Goal: Information Seeking & Learning: Learn about a topic

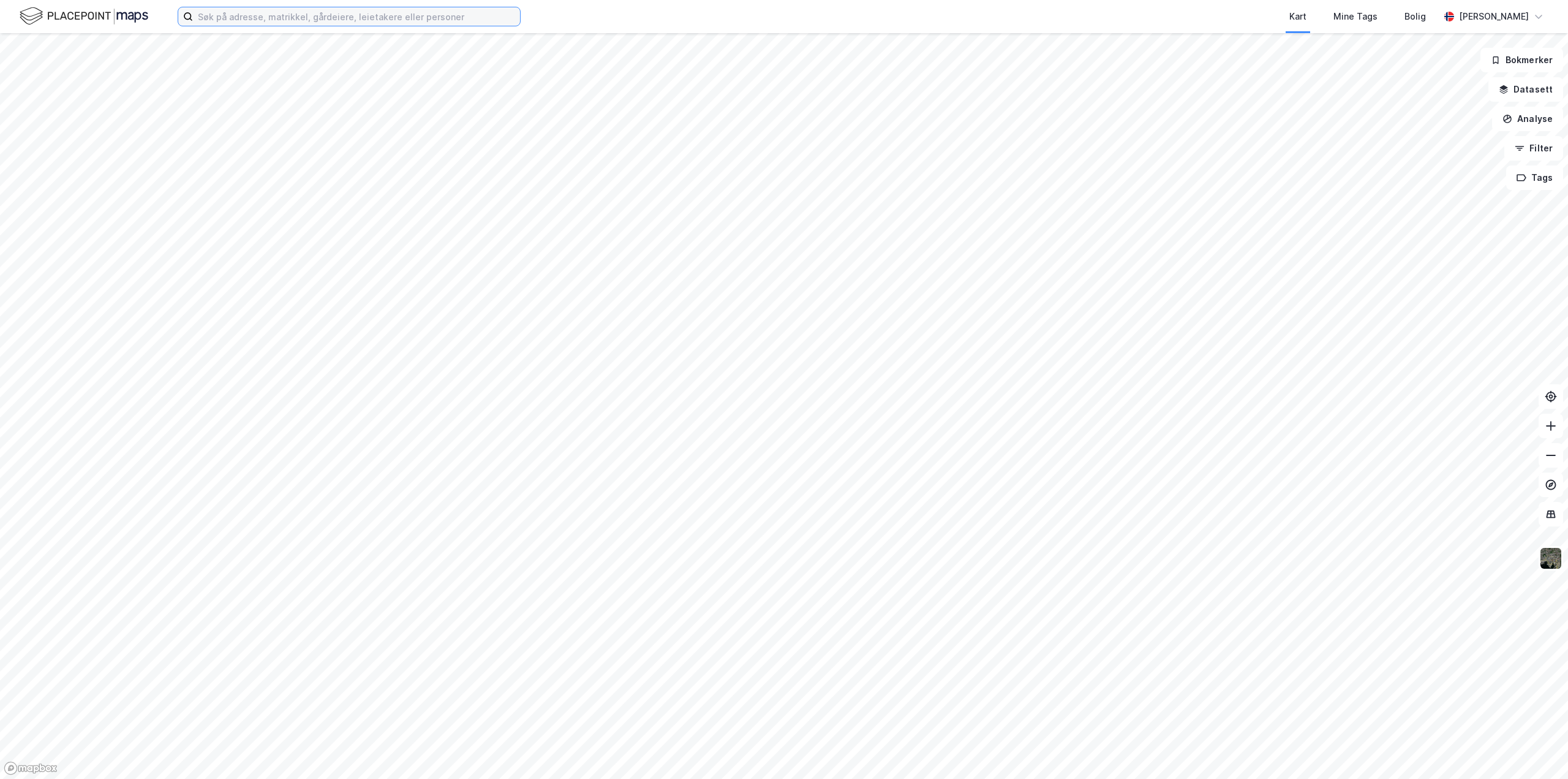
click at [280, 14] on input at bounding box center [356, 17] width 327 height 19
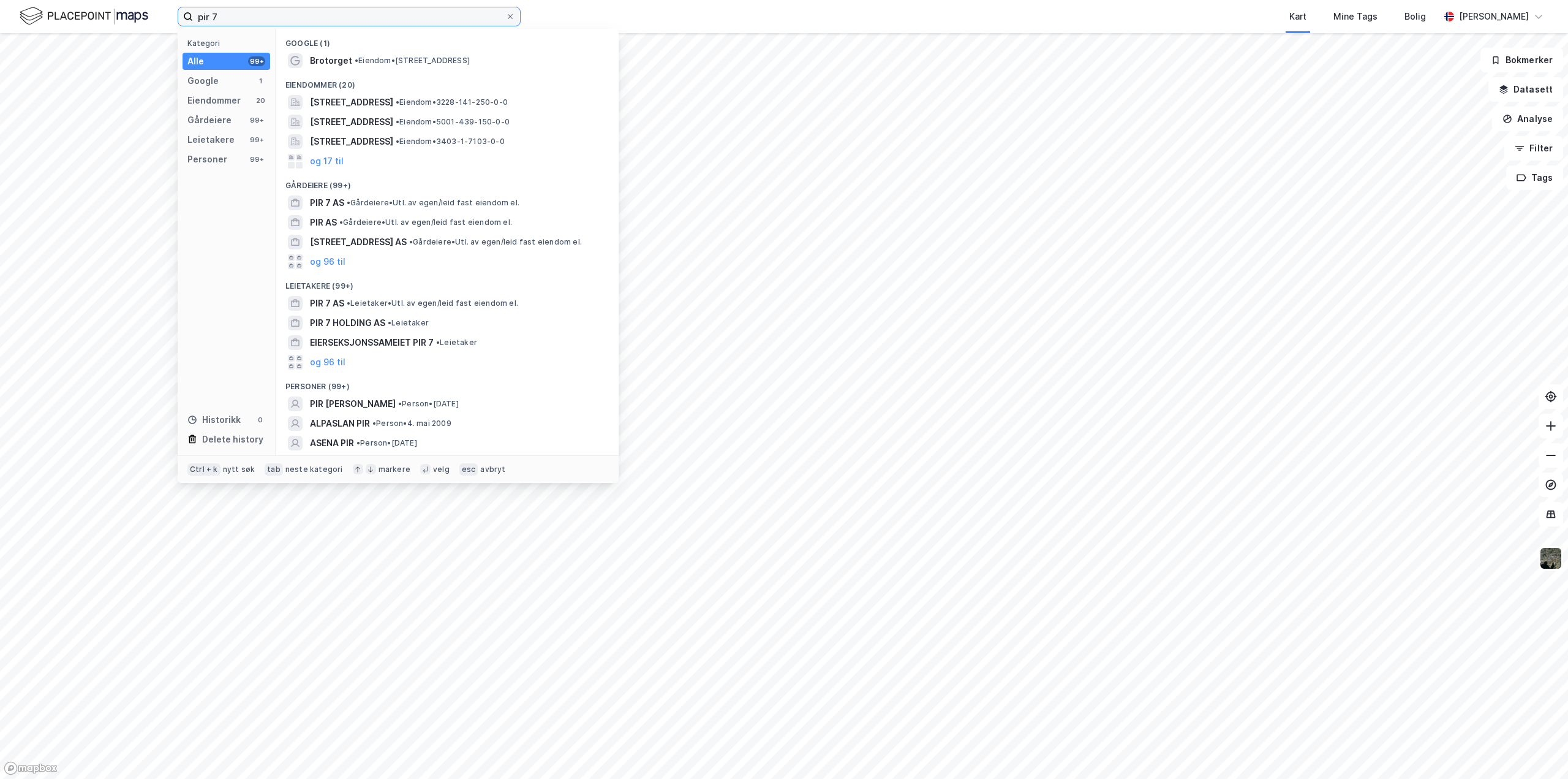
click at [286, 18] on input "pir 7" at bounding box center [349, 17] width 313 height 19
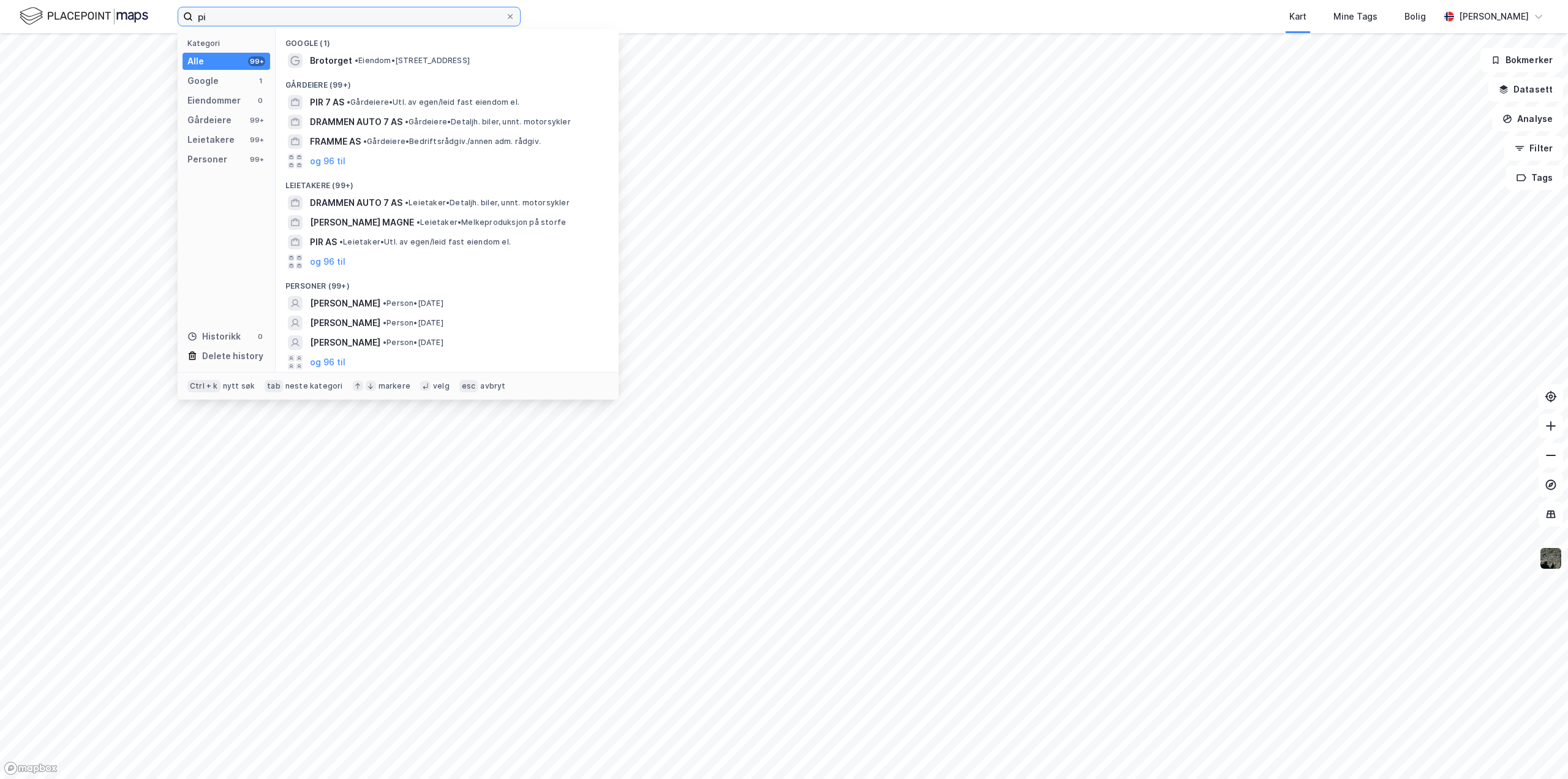
type input "p"
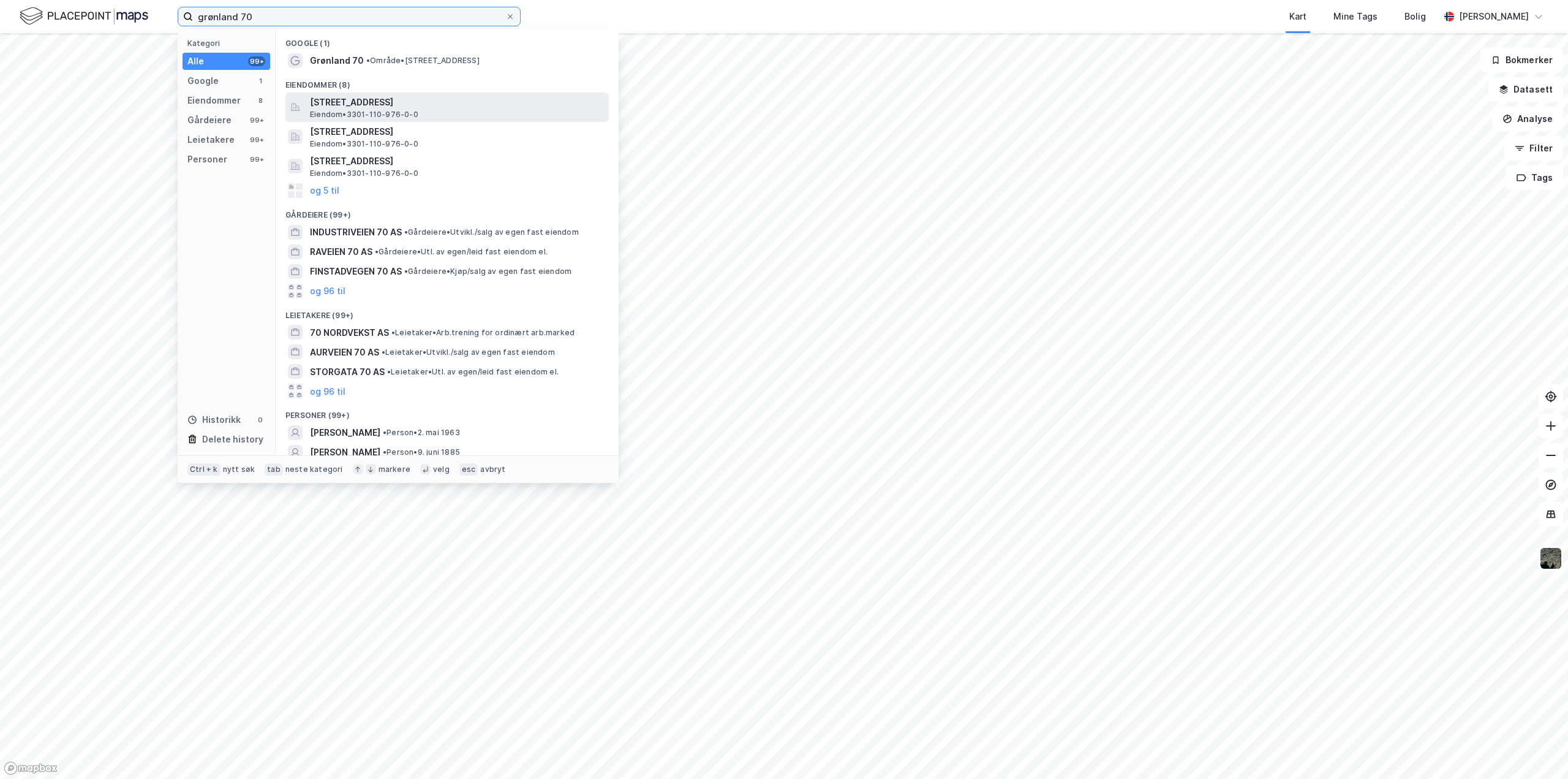
type input "grønland 70"
click at [350, 104] on span "[STREET_ADDRESS]" at bounding box center [457, 102] width 294 height 15
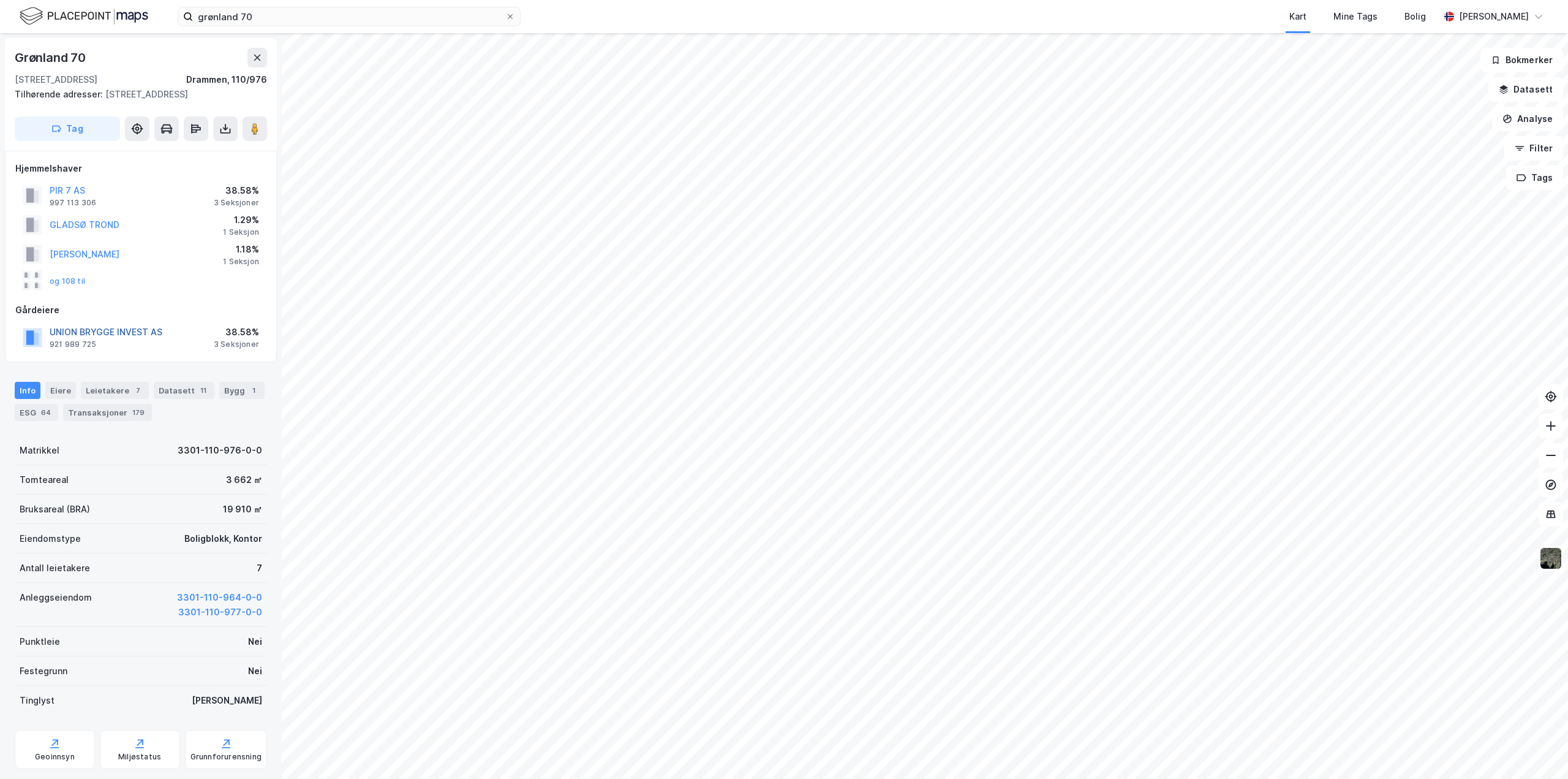
click at [0, 0] on button "UNION BRYGGE INVEST AS" at bounding box center [0, 0] width 0 height 0
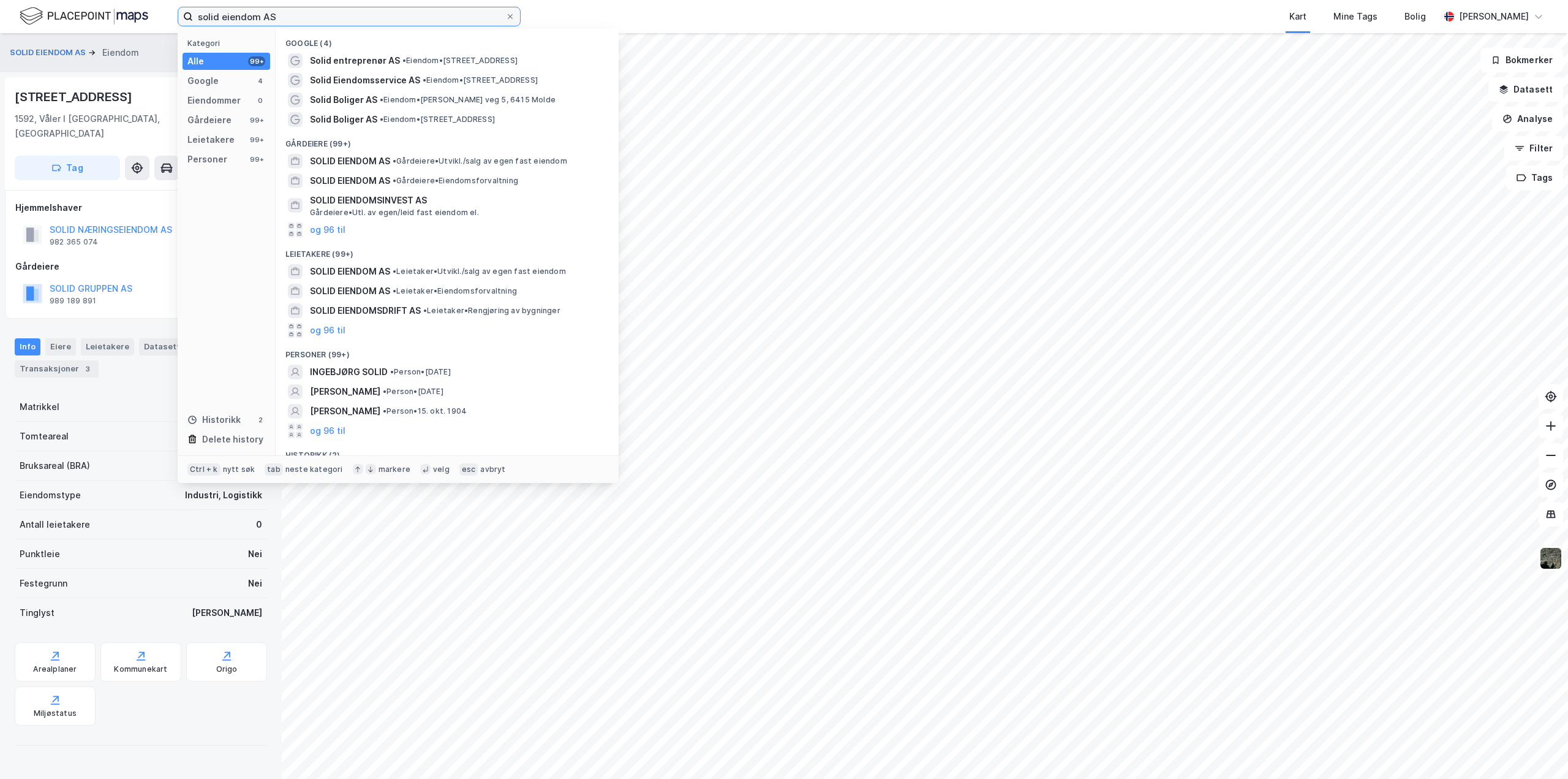
drag, startPoint x: 297, startPoint y: 11, endPoint x: 30, endPoint y: 13, distance: 267.0
click at [30, 13] on div "solid eiendom AS Kategori Alle 99+ Google 4 Eiendommer 0 Gårdeiere 99+ Leietake…" at bounding box center [784, 17] width 1568 height 33
paste input "[PERSON_NAME]"
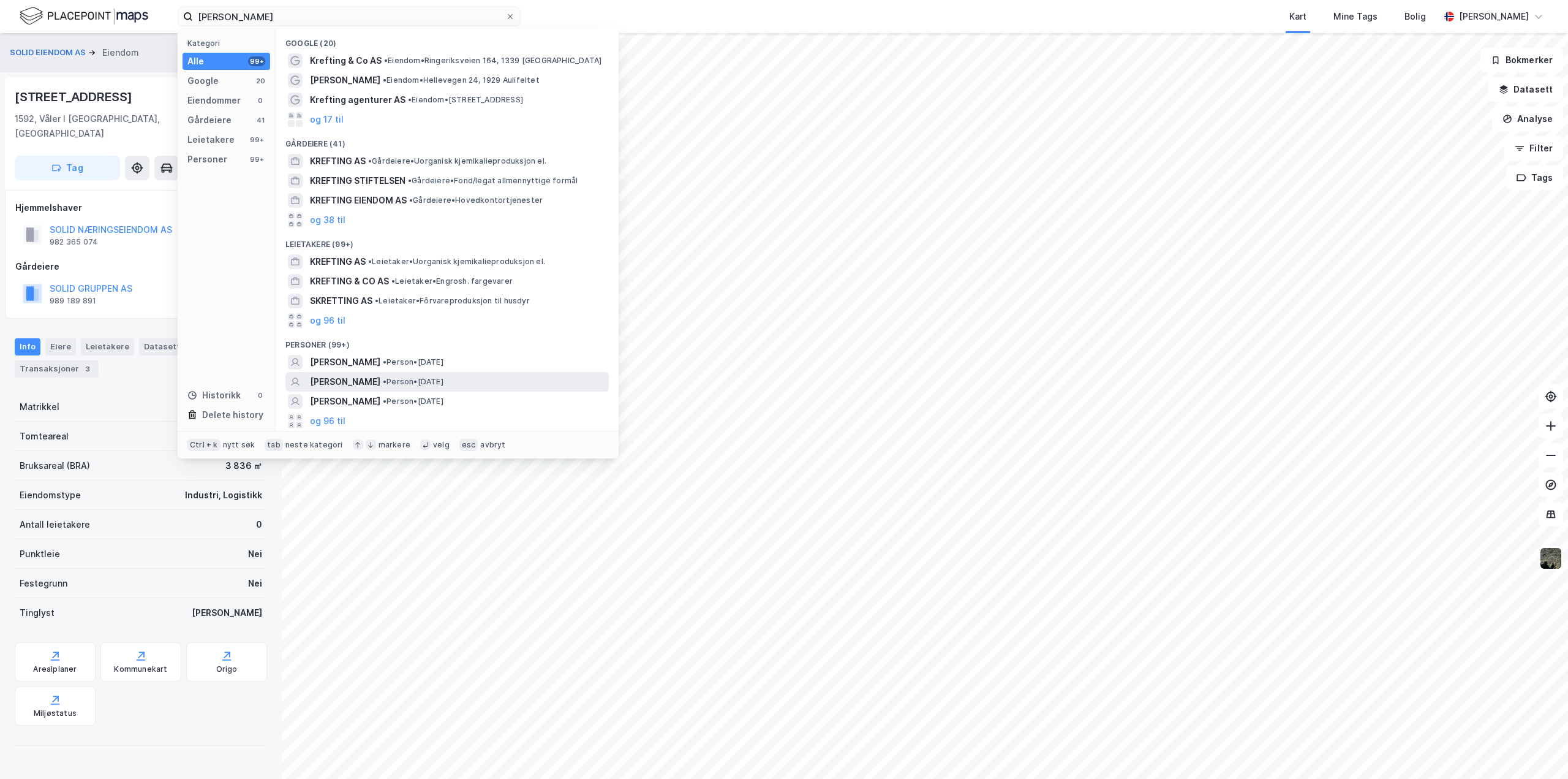
click at [365, 380] on span "[PERSON_NAME]" at bounding box center [345, 382] width 70 height 15
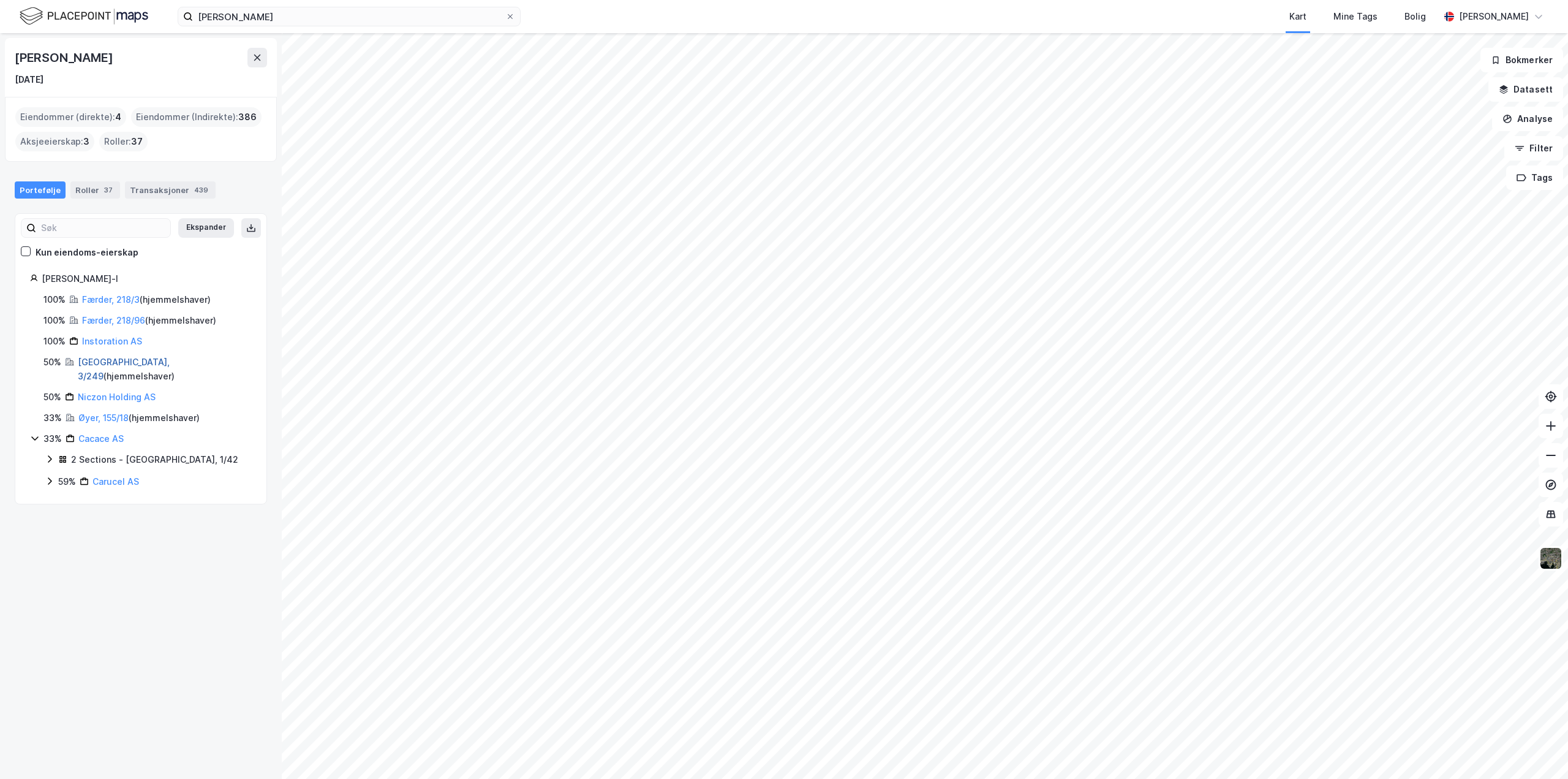
click at [89, 364] on link "Oslo, 3/249" at bounding box center [123, 369] width 92 height 25
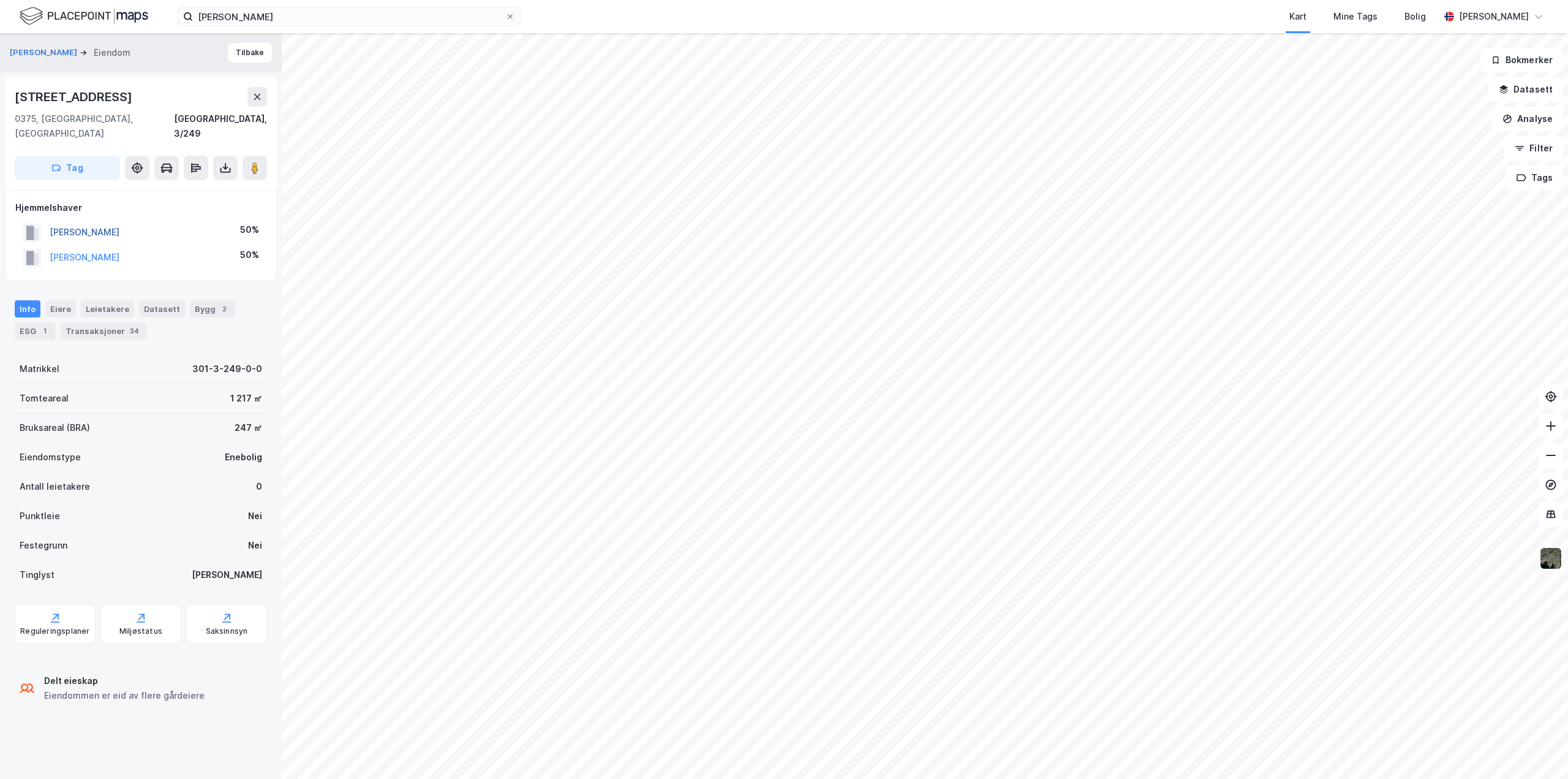
click at [0, 0] on button "KNUDTZON NICOLAS BRUN LIE" at bounding box center [0, 0] width 0 height 0
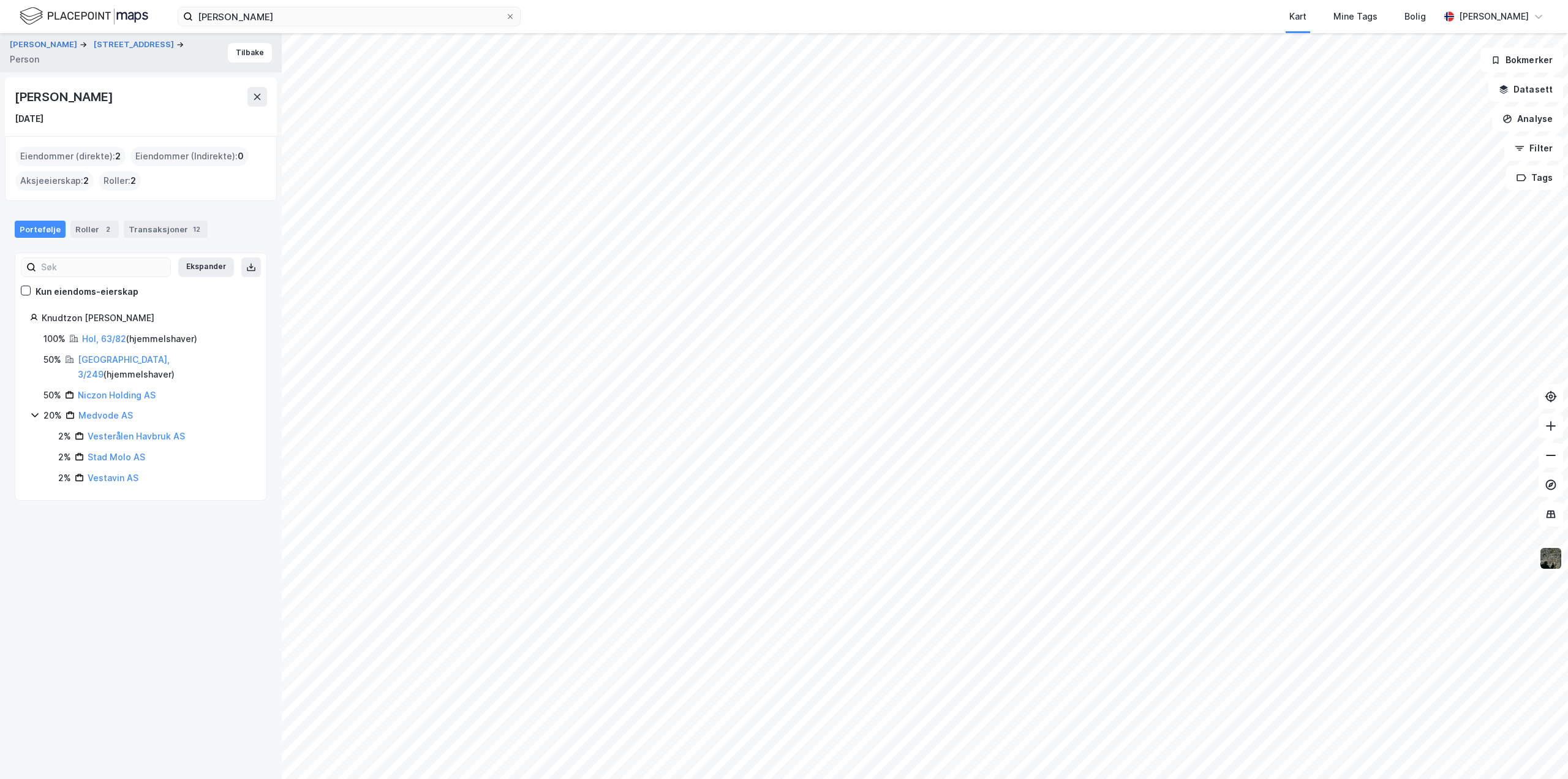
drag, startPoint x: 18, startPoint y: 95, endPoint x: 181, endPoint y: 105, distance: 163.3
click at [181, 105] on div "Nicolas Brun Lie Knudtzon" at bounding box center [140, 97] width 252 height 20
copy div "Nicolas Brun Lie Knudtzon"
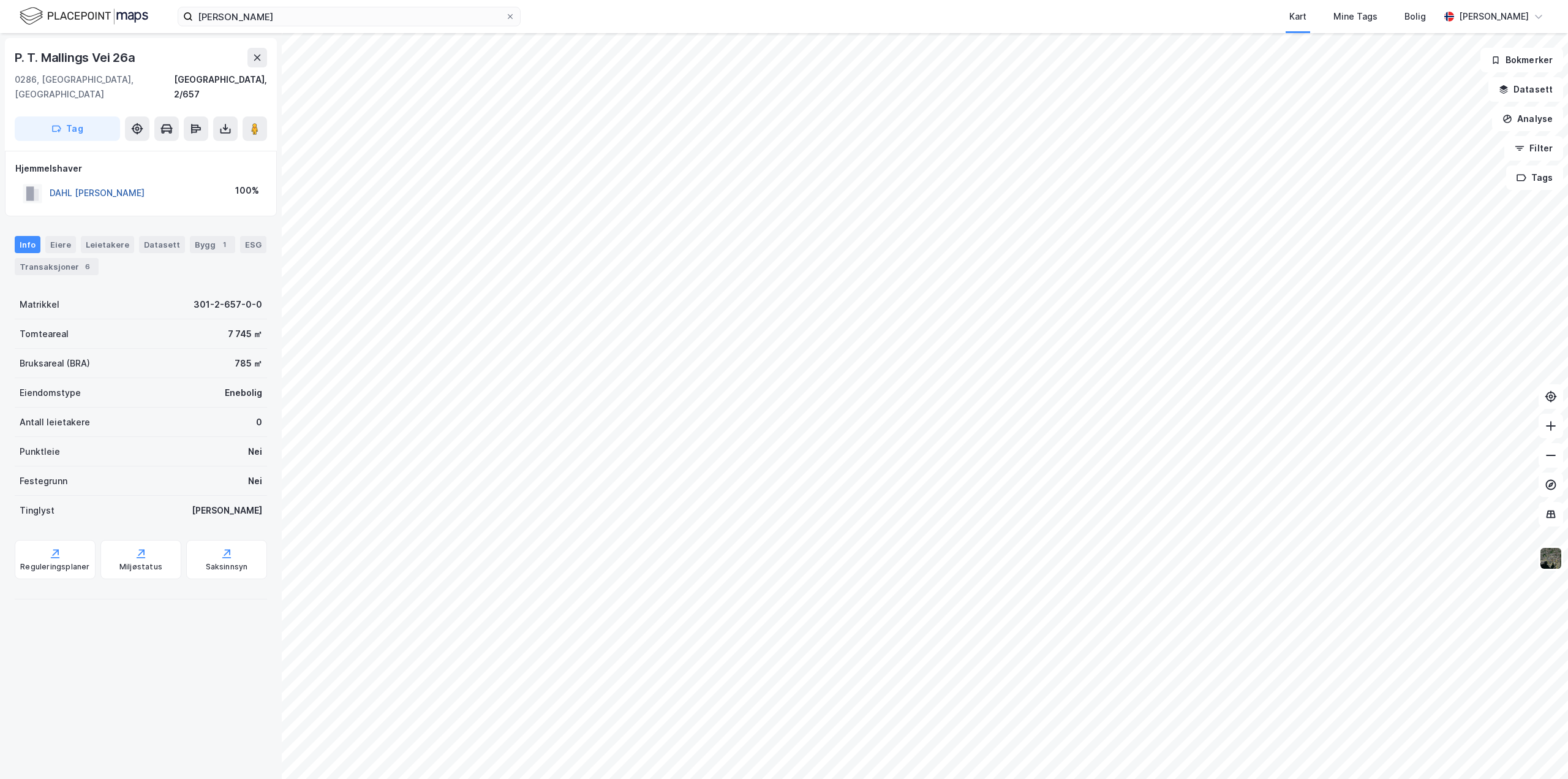
click at [0, 0] on button "DAHL NORA LIMA" at bounding box center [0, 0] width 0 height 0
click at [0, 0] on button "FAGERDAL TOVE" at bounding box center [0, 0] width 0 height 0
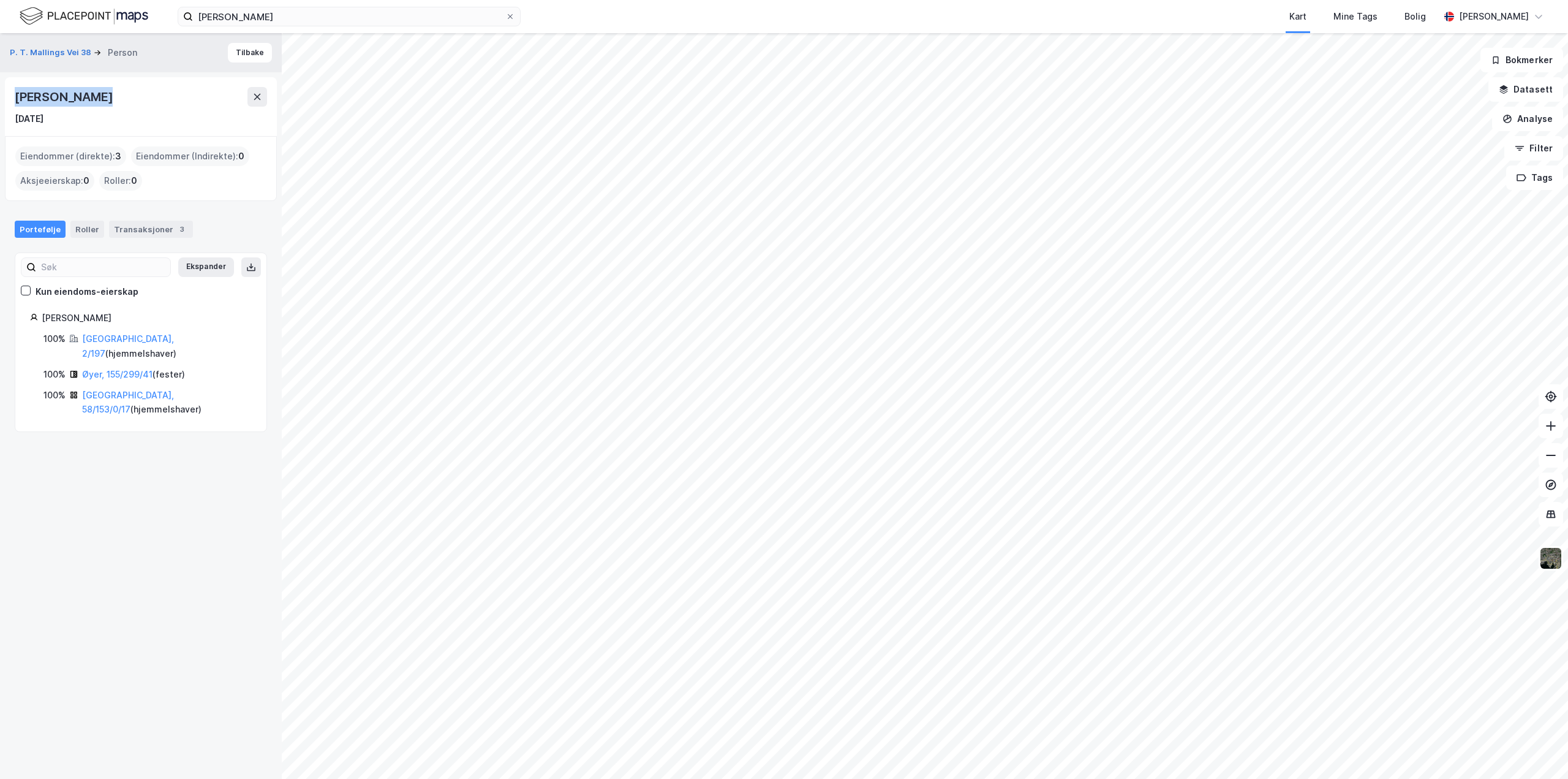
drag, startPoint x: 16, startPoint y: 93, endPoint x: 119, endPoint y: 103, distance: 103.5
click at [119, 103] on div "Tove Fagerdal" at bounding box center [140, 97] width 252 height 20
click at [83, 369] on link "Øyer, 155/299/41" at bounding box center [117, 374] width 70 height 11
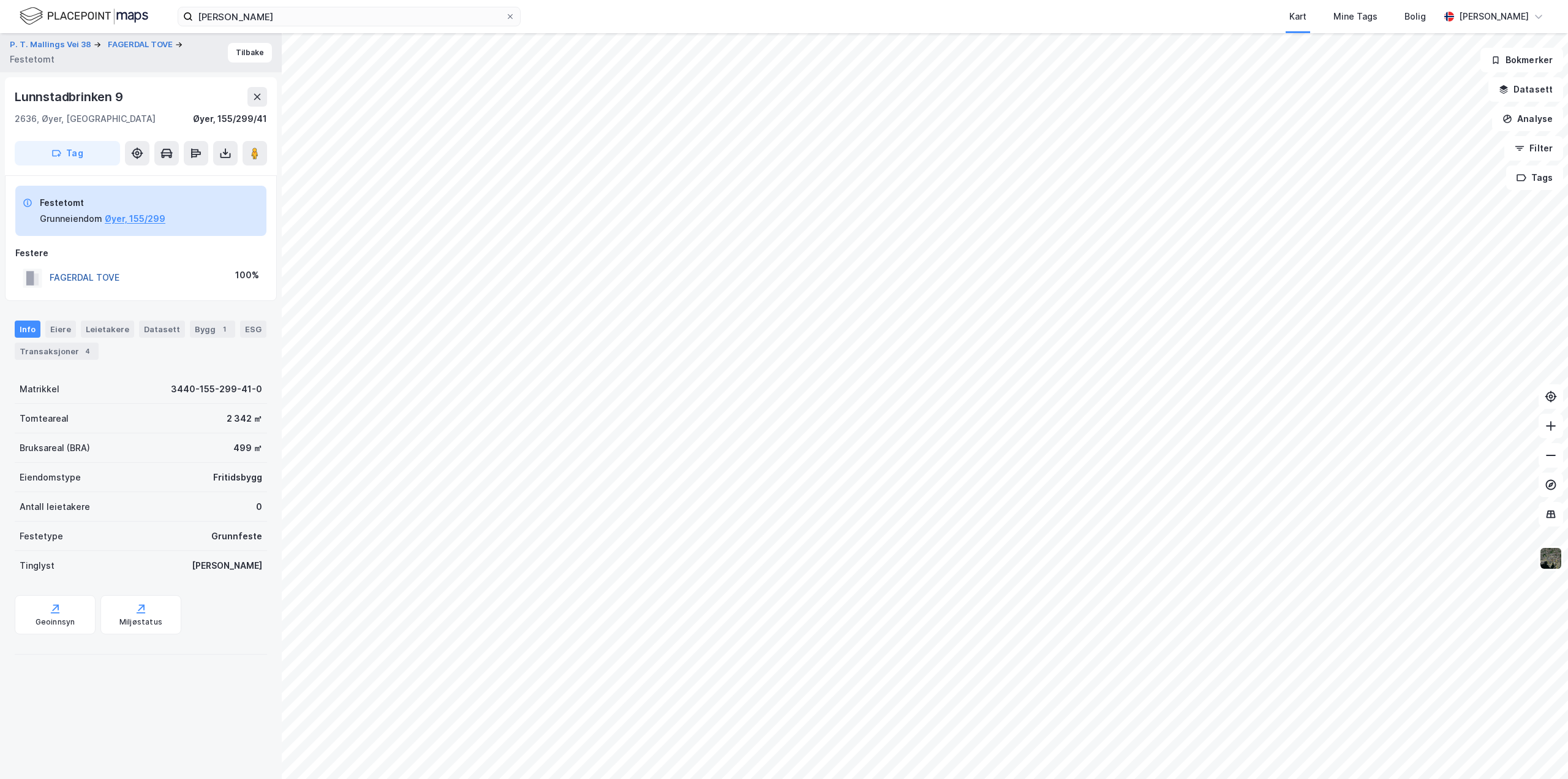
click at [0, 0] on button "FAGERDAL TOVE" at bounding box center [0, 0] width 0 height 0
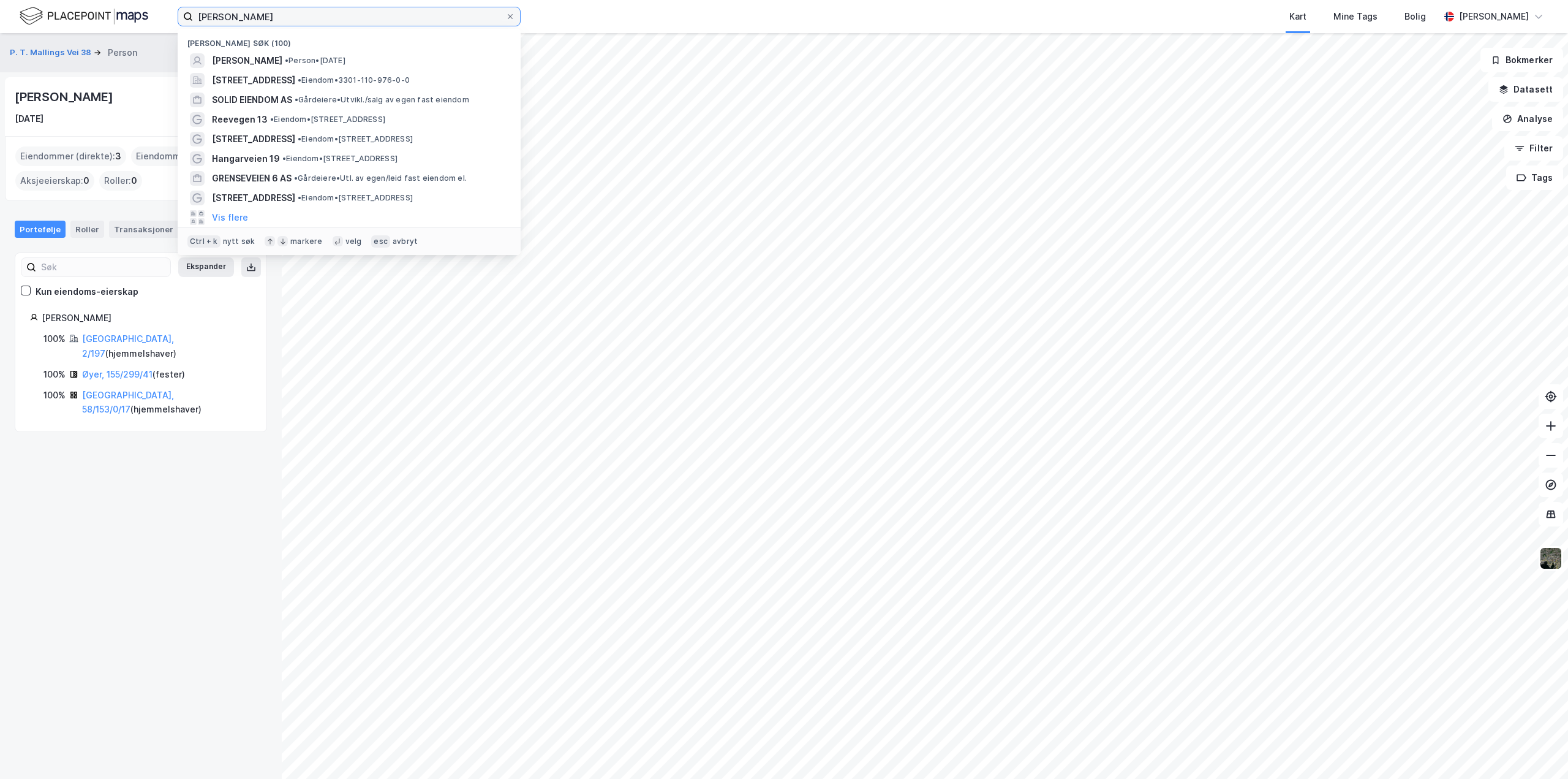
drag, startPoint x: 340, startPoint y: 13, endPoint x: -135, endPoint y: 1, distance: 475.2
click at [0, 1] on html "Caroline Brun-Lie Krefting Nylige søk (100) CAROLINE BRUN-LIE KREFTING • Person…" at bounding box center [784, 390] width 1568 height 779
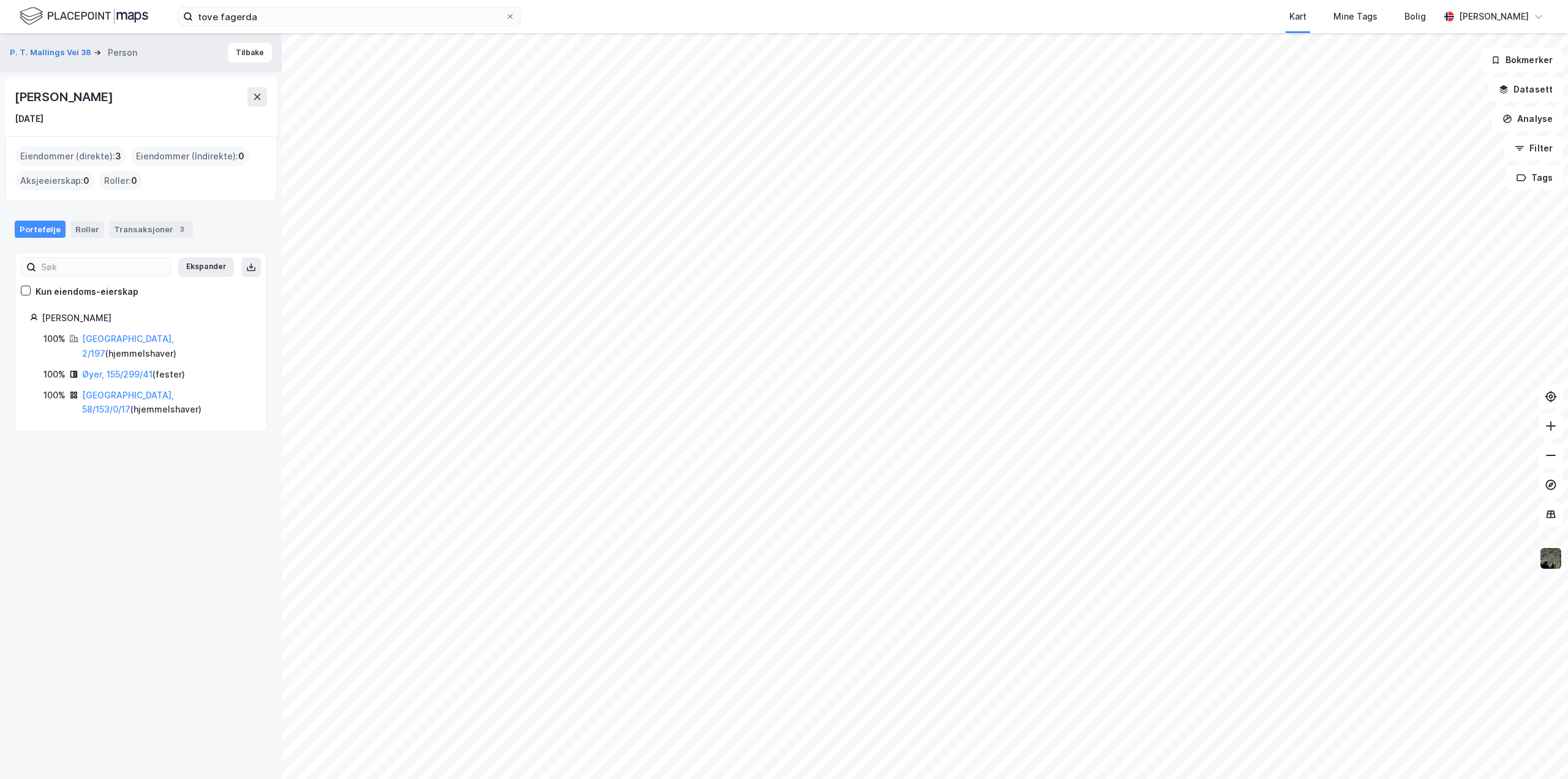
click at [60, 456] on div "P. T. Mallings Vei 38 Person Tilbake Tove Fagerdal 25. feb. 1975 Eiendommer (di…" at bounding box center [141, 406] width 282 height 746
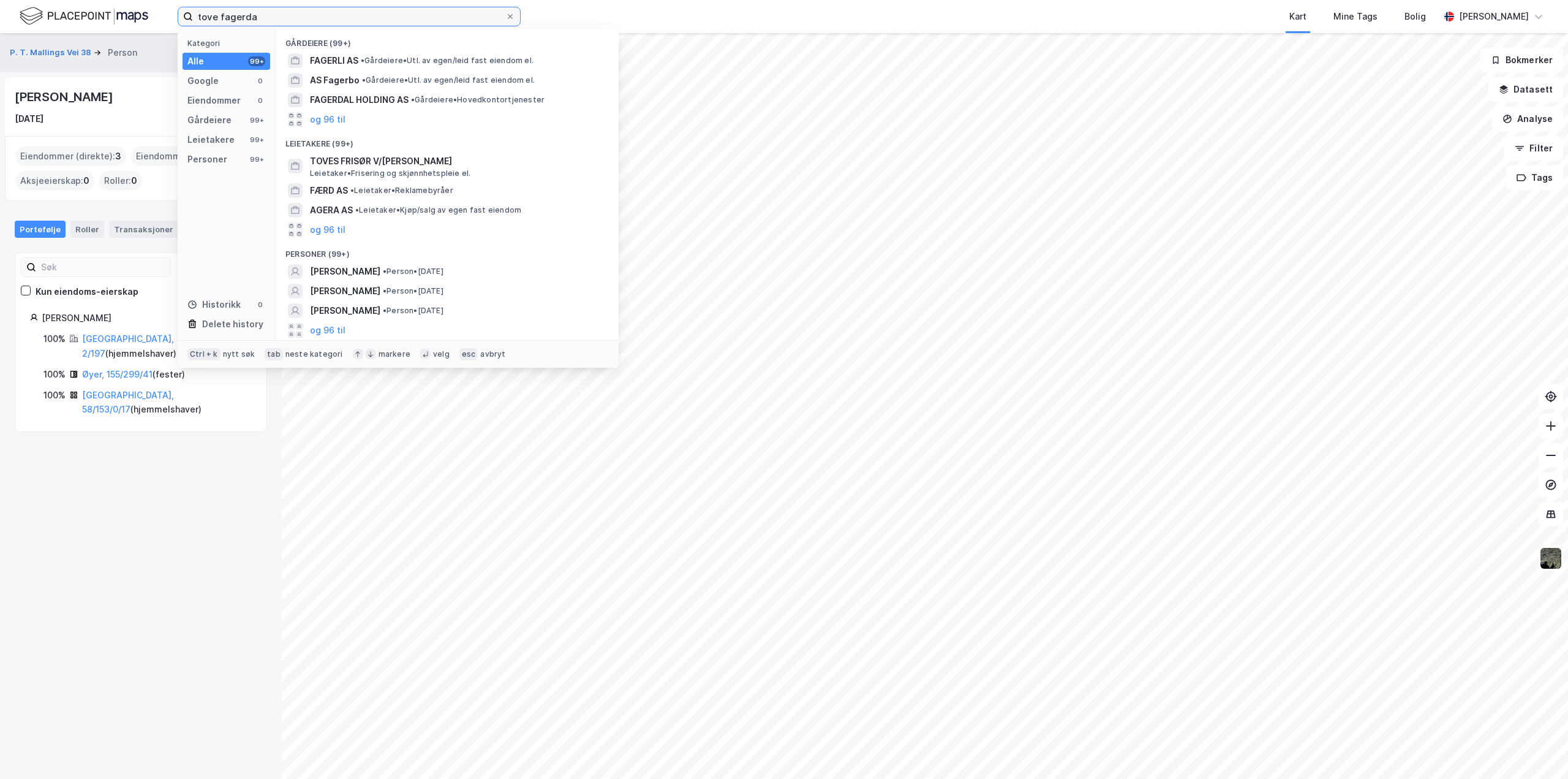
drag, startPoint x: 330, startPoint y: 14, endPoint x: -342, endPoint y: 3, distance: 672.1
click at [0, 3] on html "tove fagerda Kategori Alle 99+ Google 0 Eiendommer 0 Gårdeiere 99+ Leietakere 9…" at bounding box center [784, 390] width 1568 height 779
paste input "Abbedikollen 33"
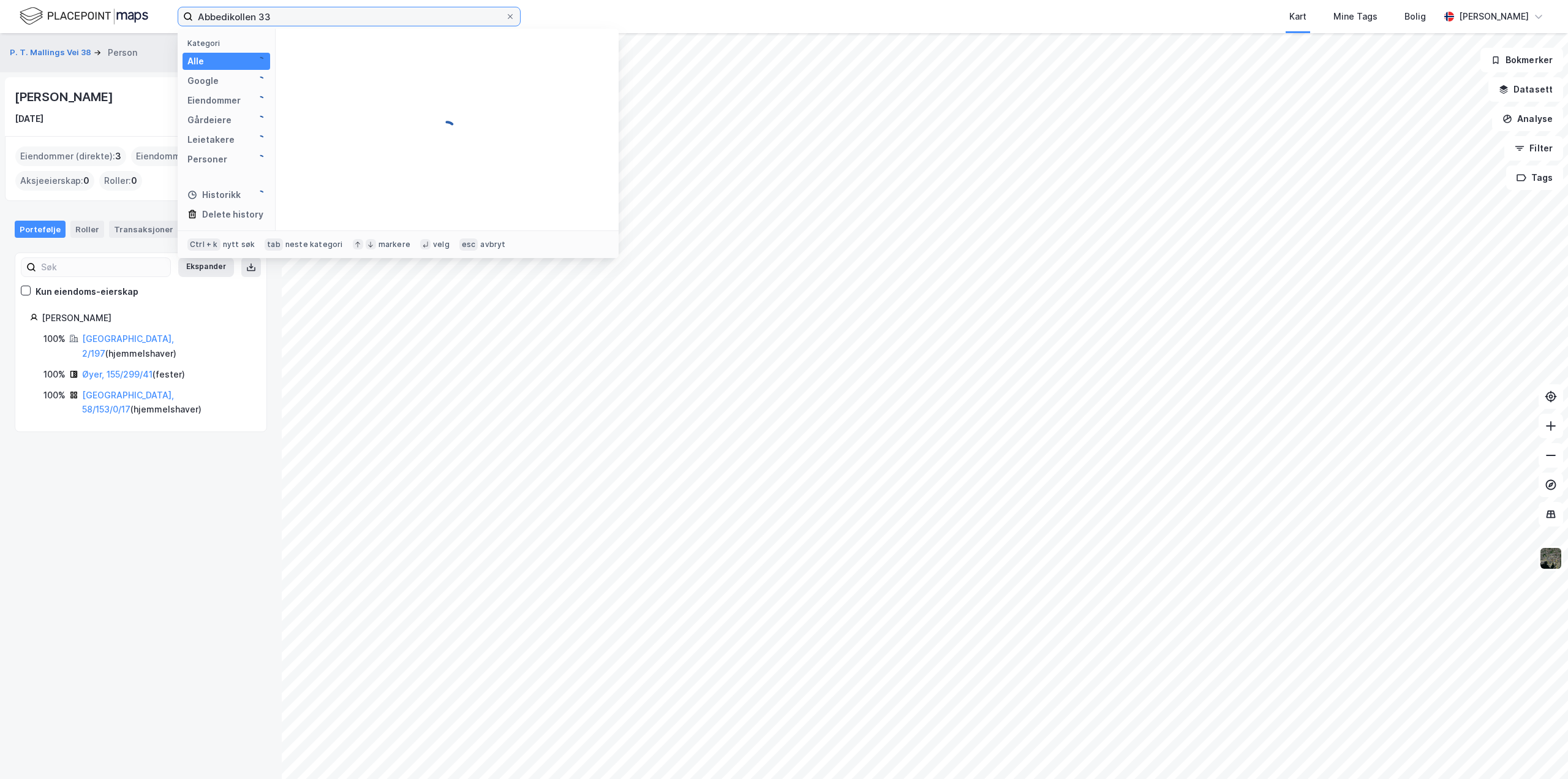
type input "Abbedikollen 33"
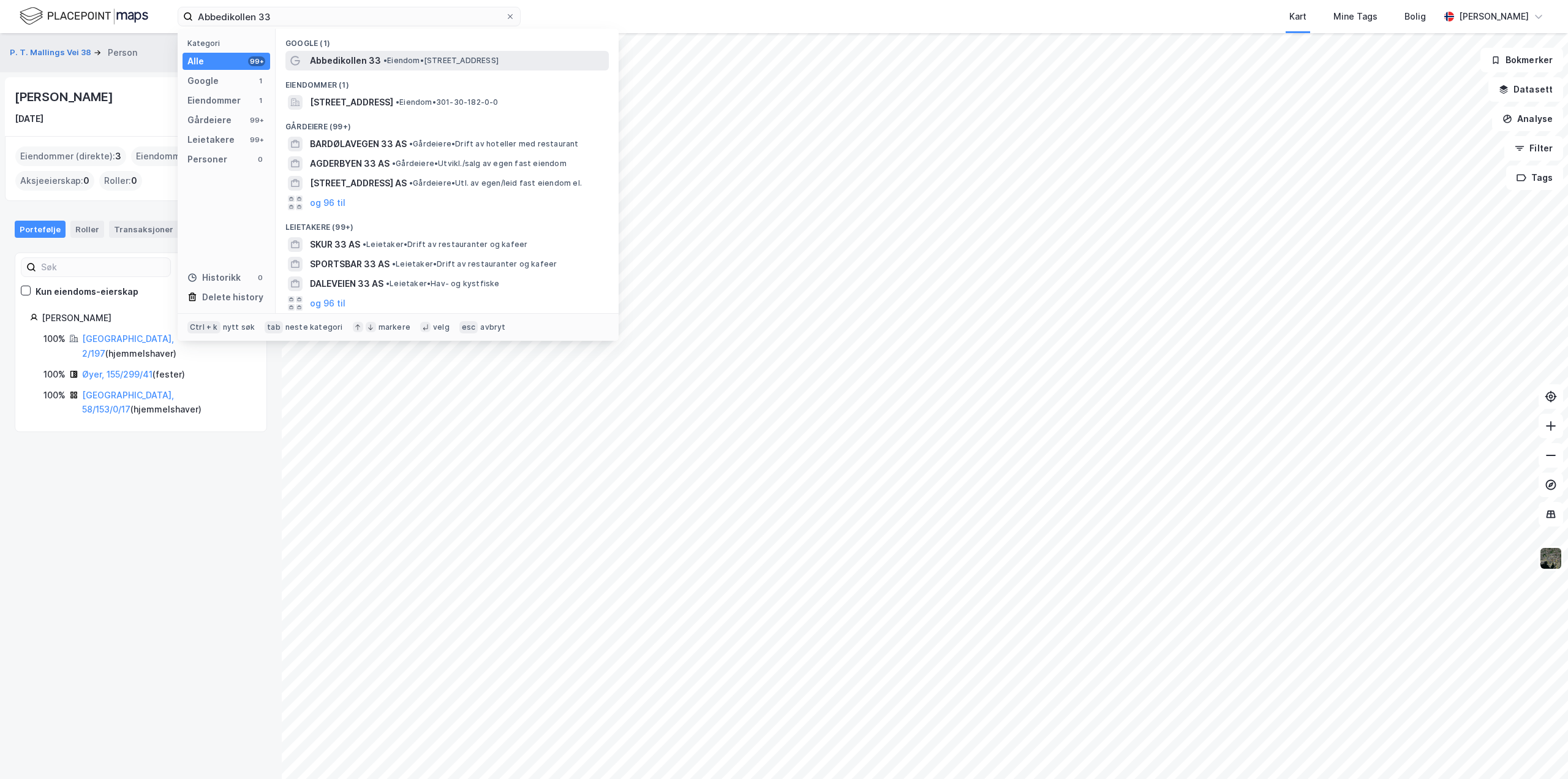
click at [356, 64] on span "Abbedikollen 33" at bounding box center [345, 60] width 71 height 15
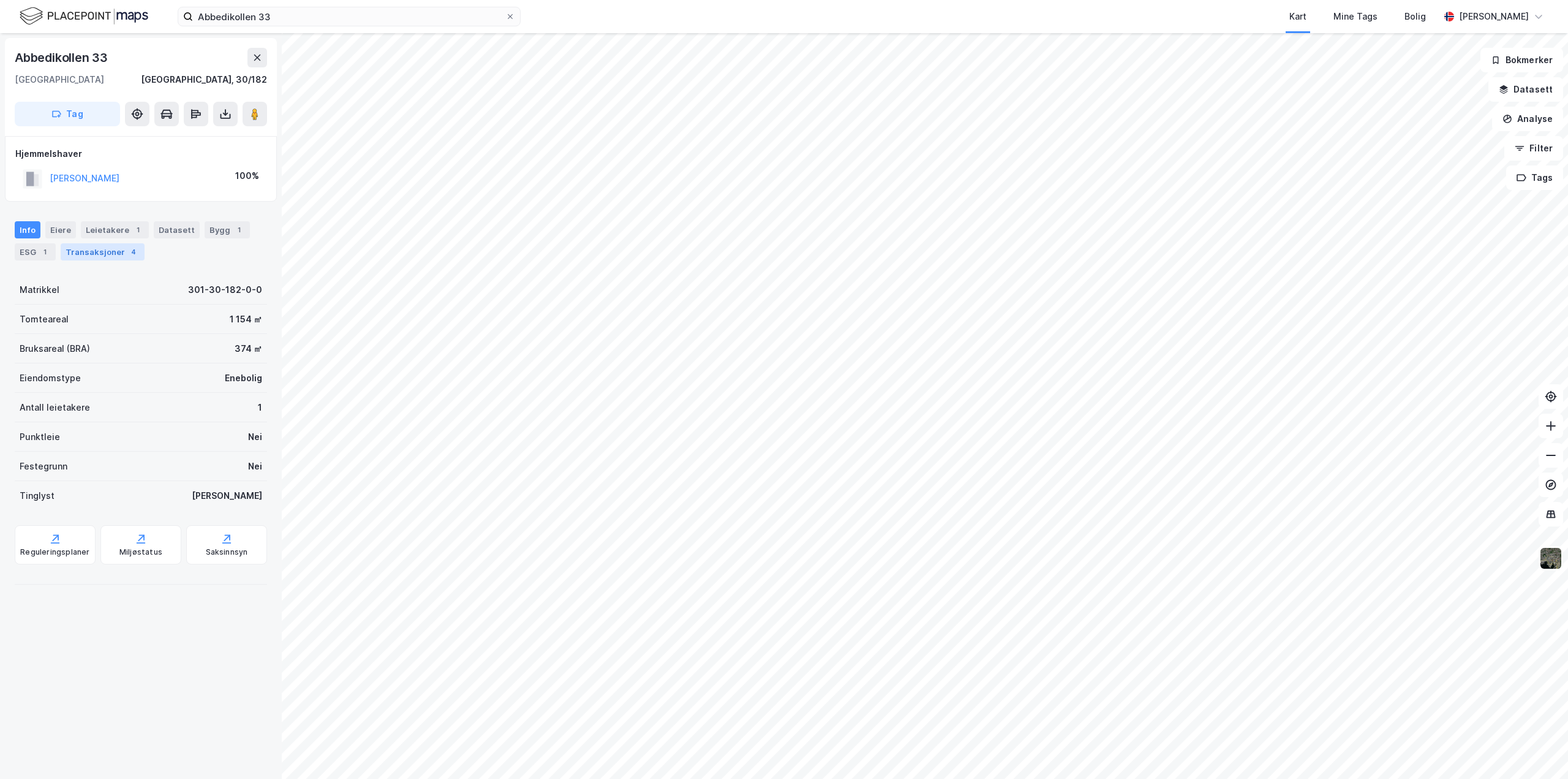
click at [86, 254] on div "Transaksjoner 4" at bounding box center [103, 252] width 84 height 17
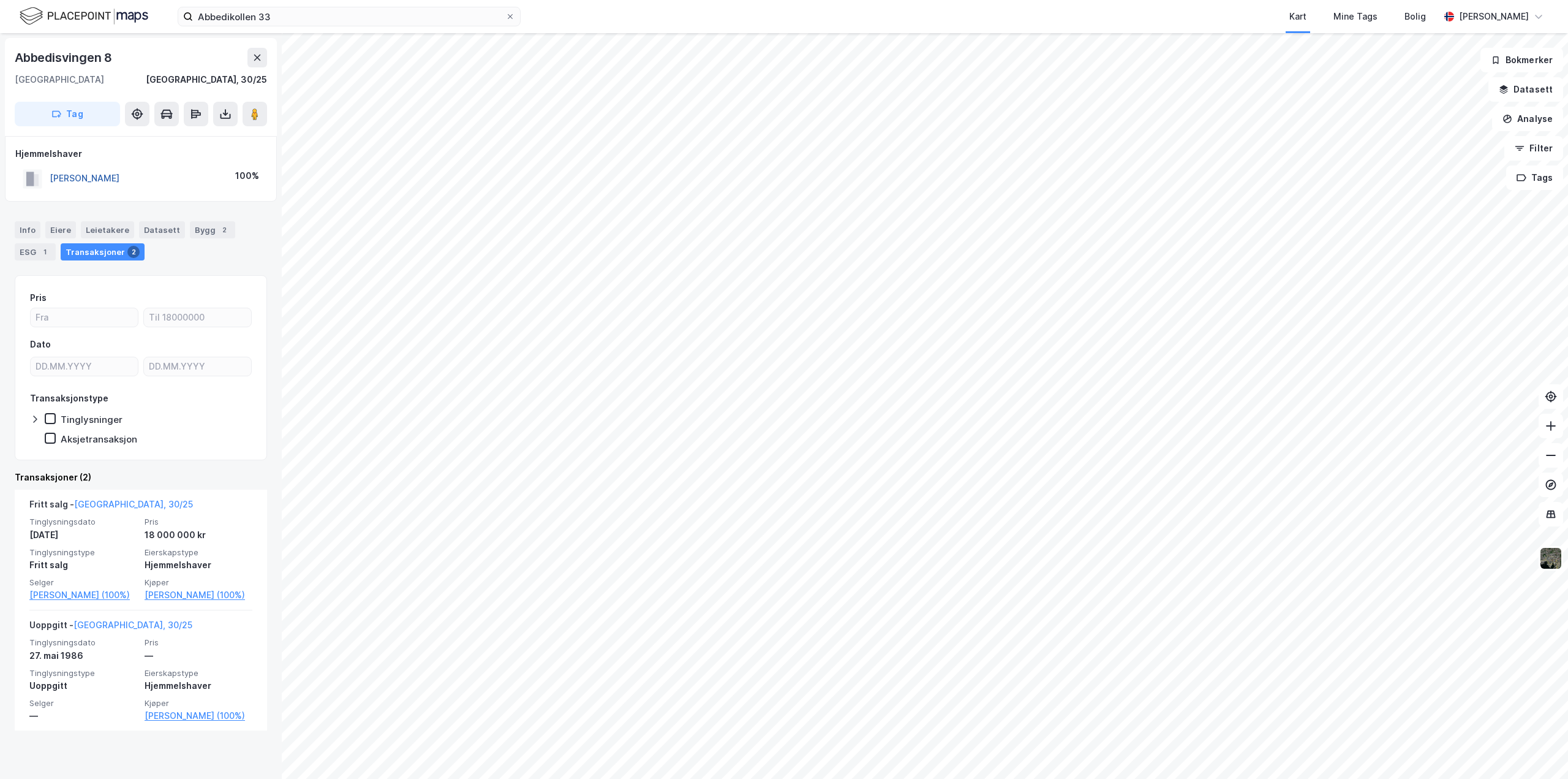
click at [0, 0] on button "SVERDRUP LILI NOELLE" at bounding box center [0, 0] width 0 height 0
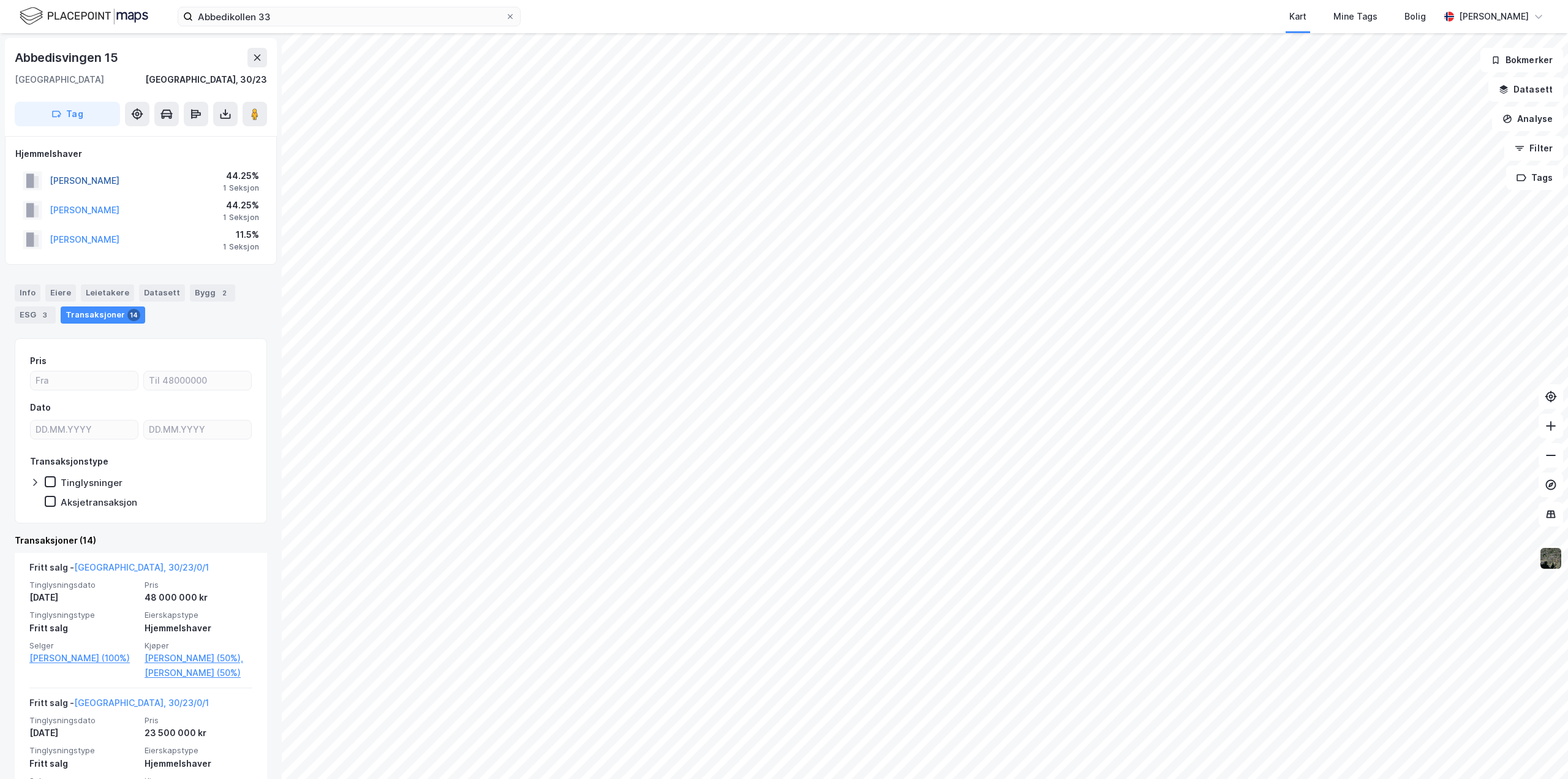
click at [0, 0] on button "STORRVIK MALIN" at bounding box center [0, 0] width 0 height 0
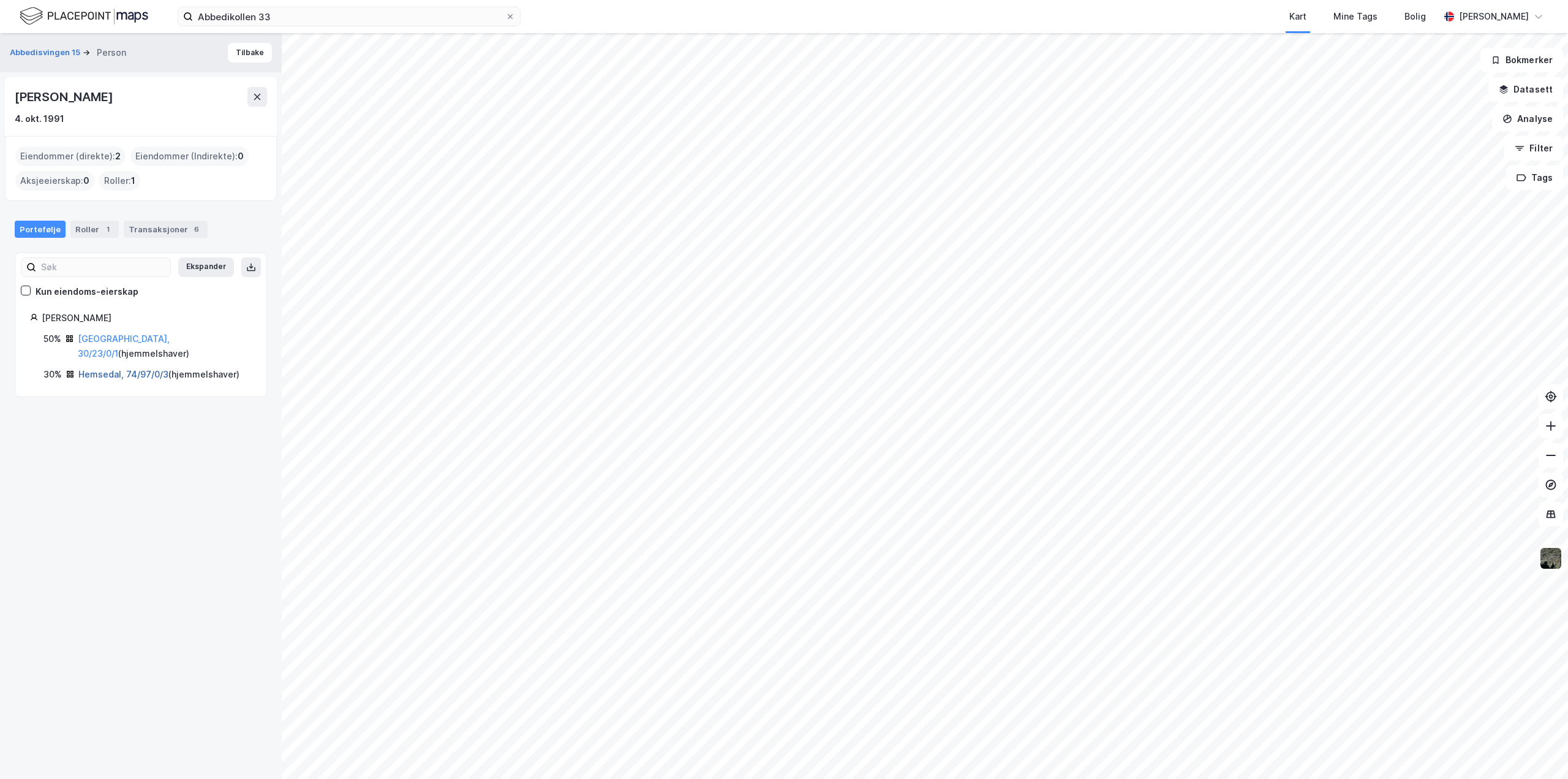
click at [122, 369] on link "Hemsedal, 74/97/0/3" at bounding box center [123, 374] width 90 height 11
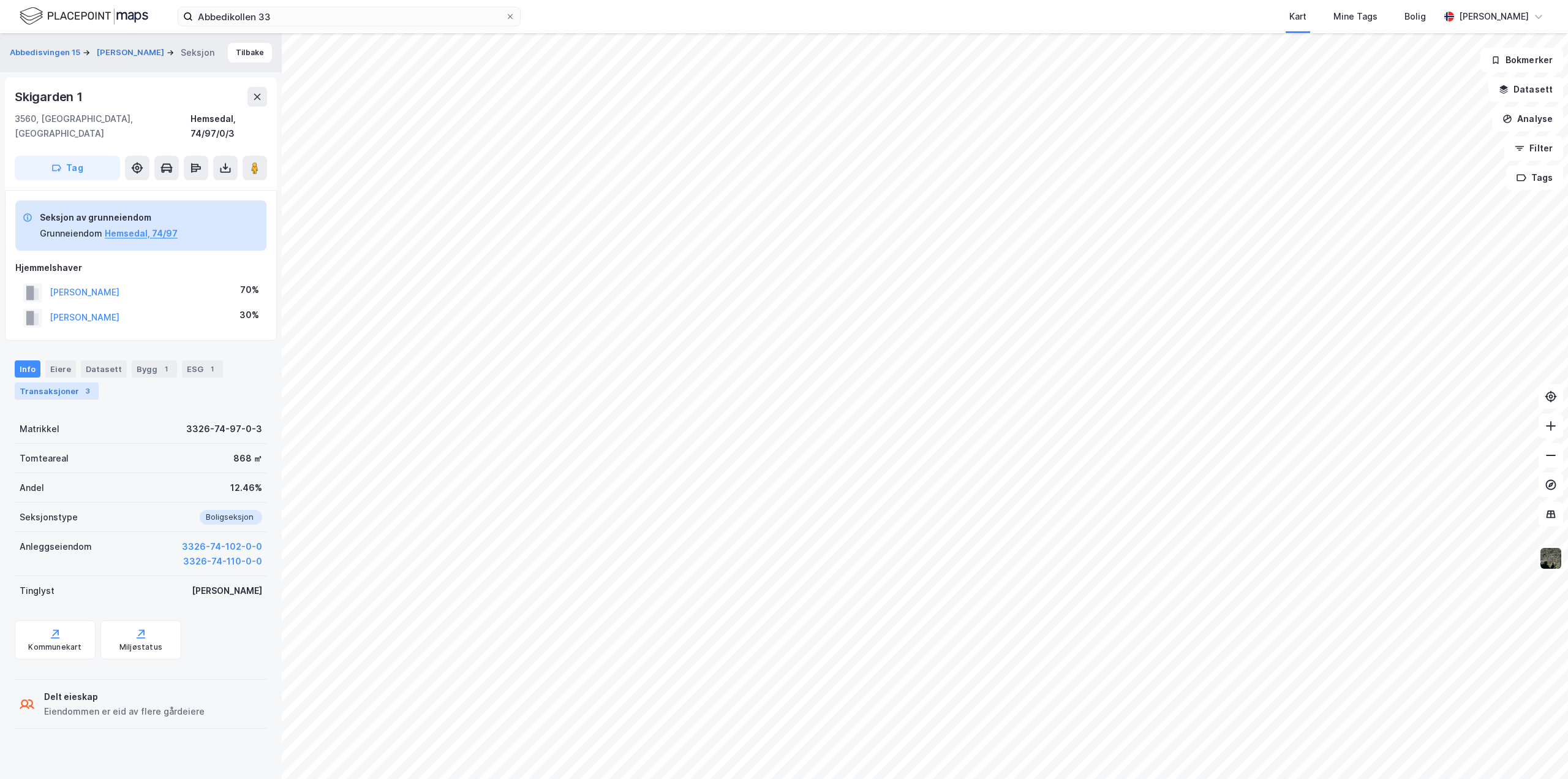
click at [59, 382] on div "Transaksjoner 3" at bounding box center [56, 391] width 84 height 17
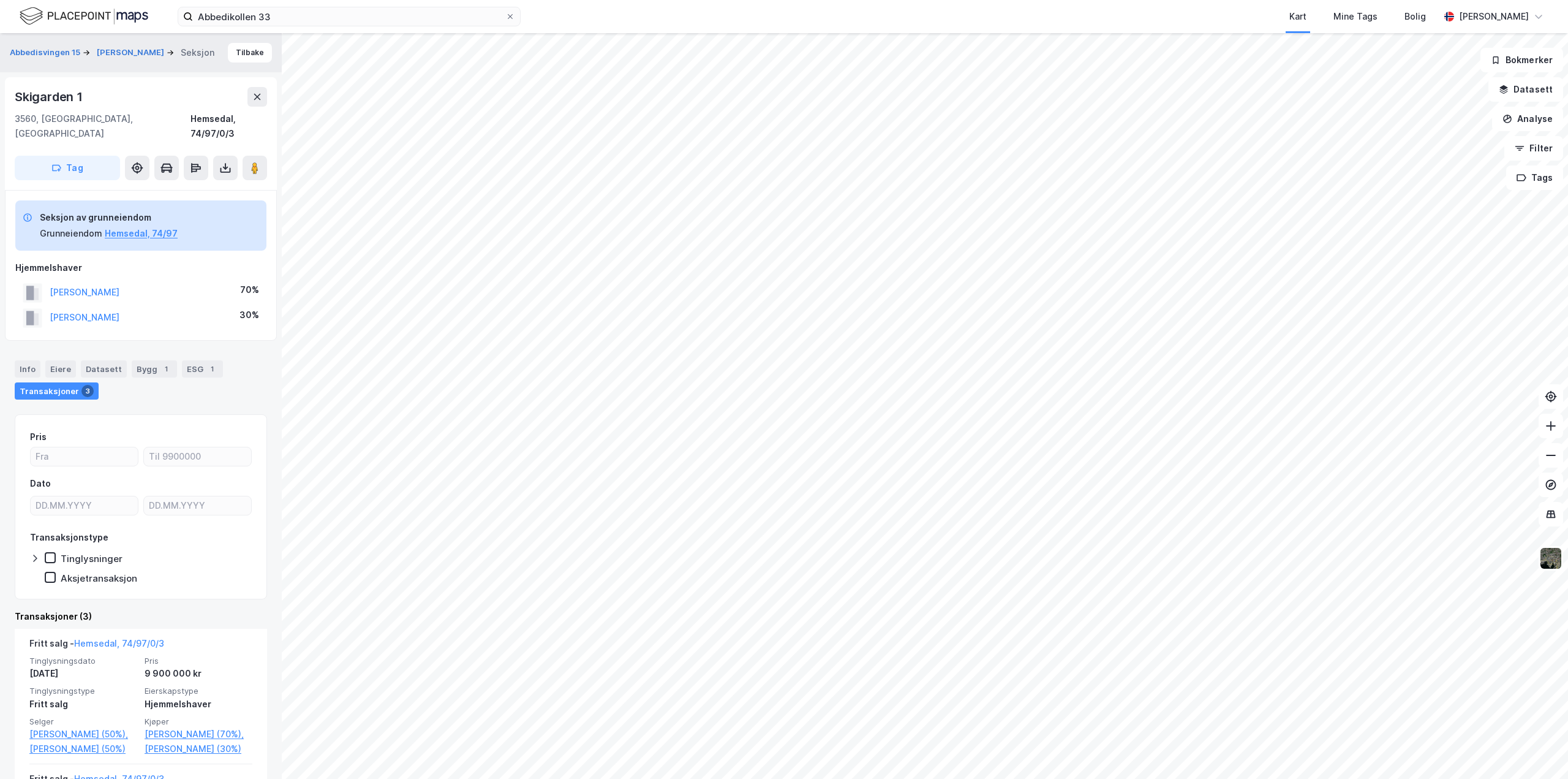
scroll to position [62, 0]
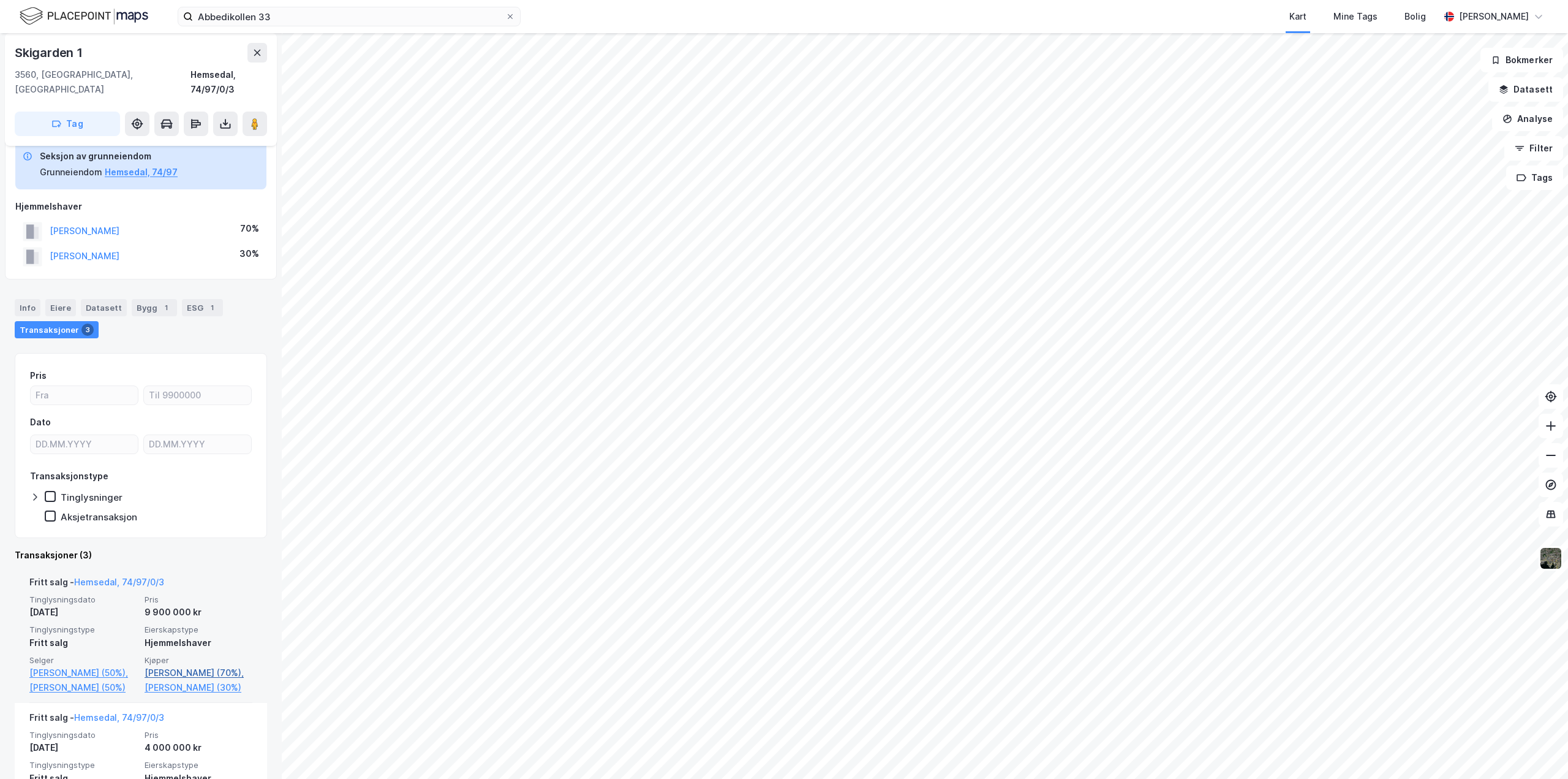
click at [177, 666] on link "Wille Ole Henrik (70%)," at bounding box center [198, 673] width 108 height 15
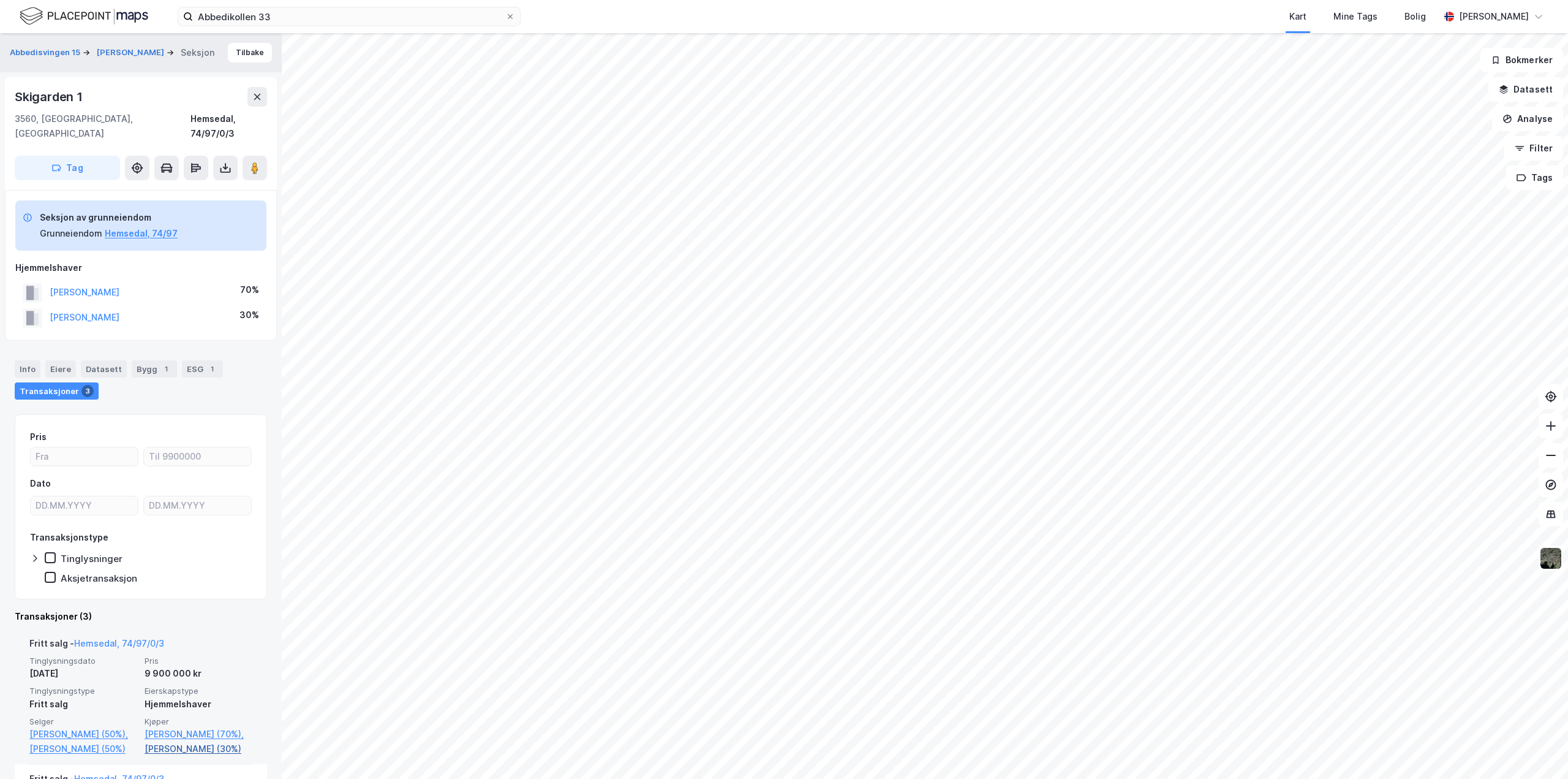
click at [176, 741] on link "Storrvik Malin (30%)" at bounding box center [198, 749] width 108 height 15
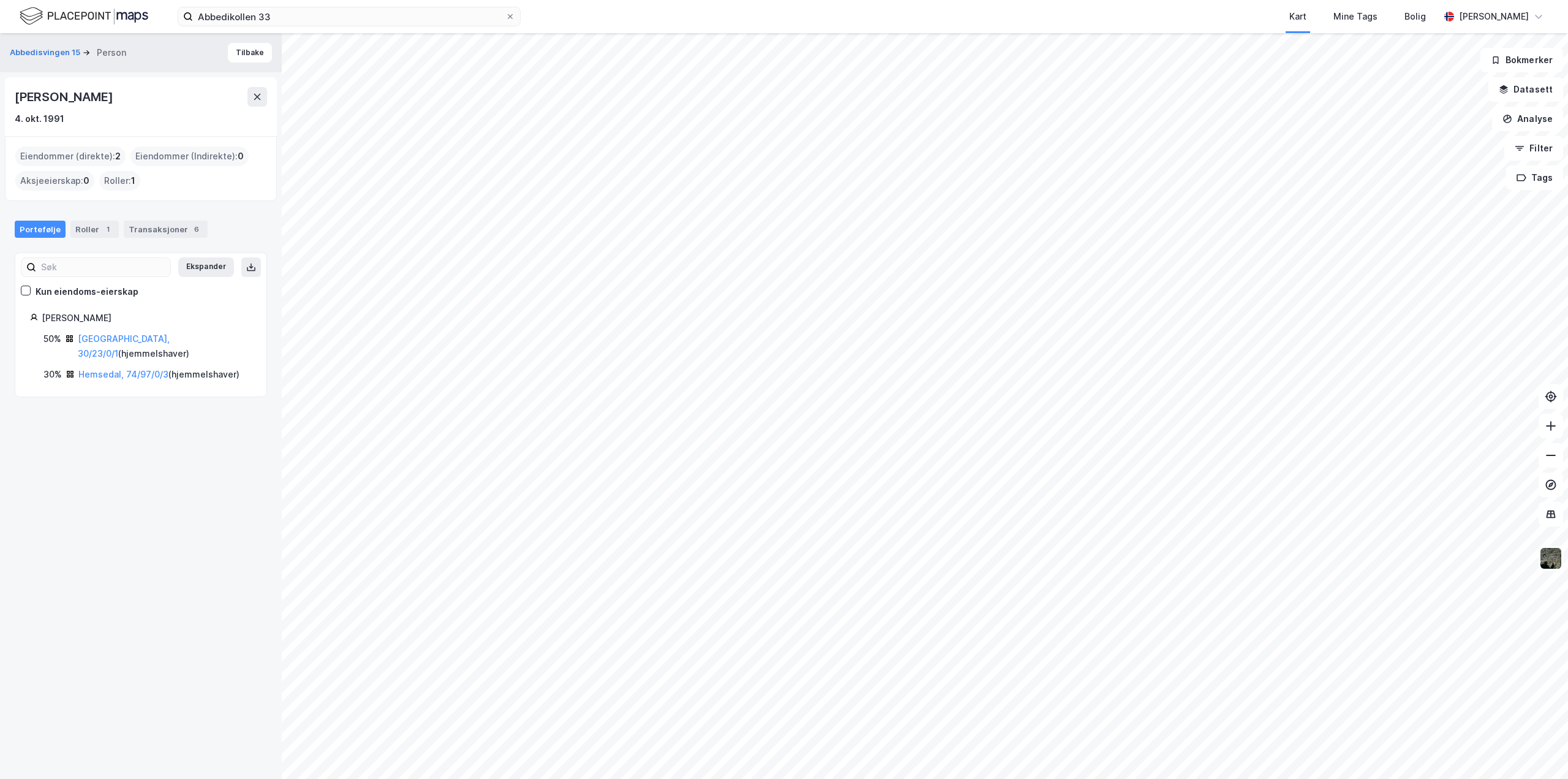
drag, startPoint x: 17, startPoint y: 98, endPoint x: 111, endPoint y: 91, distance: 94.3
click at [111, 91] on div "Malin Storrvik" at bounding box center [140, 97] width 252 height 20
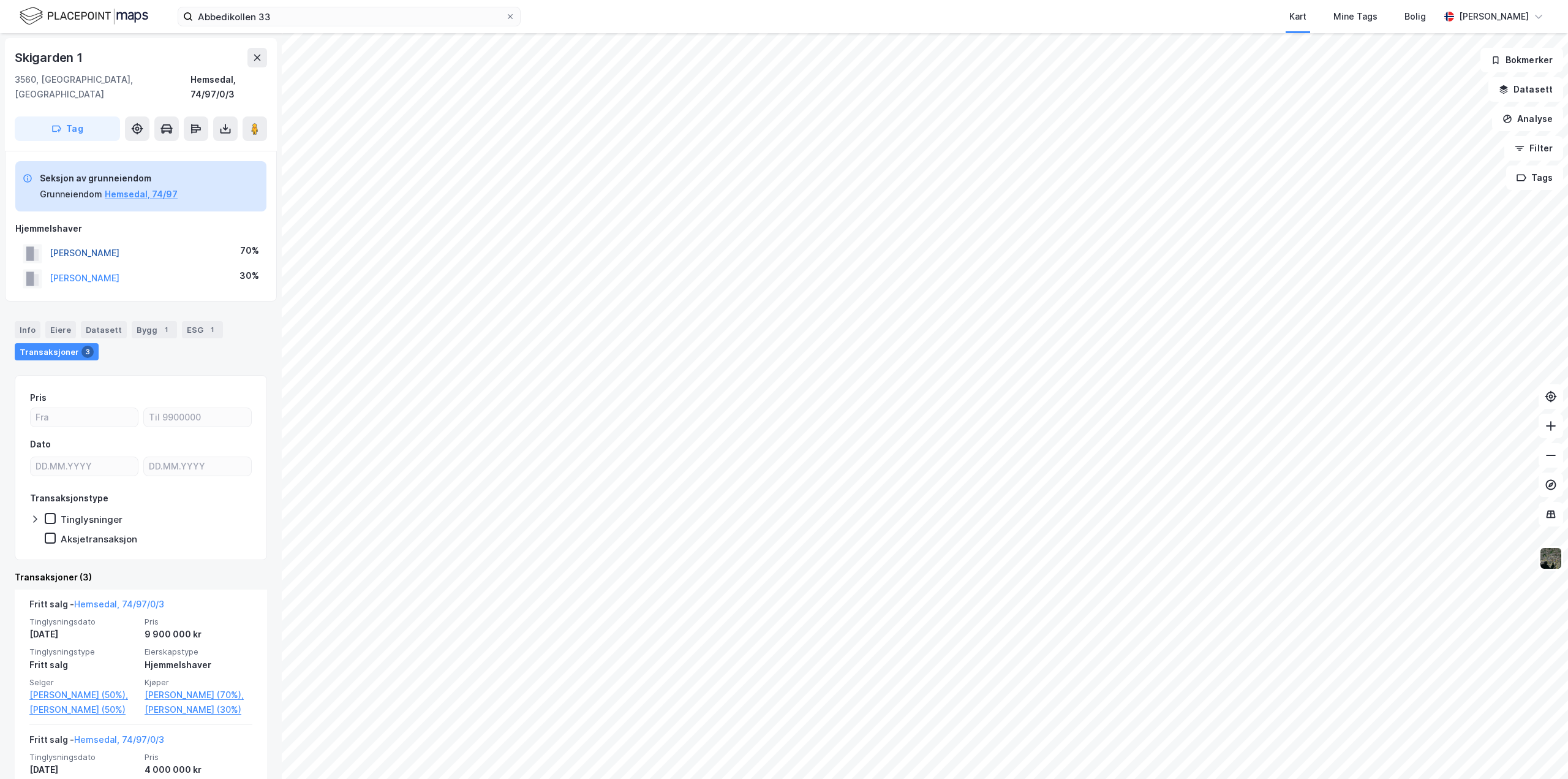
click at [0, 0] on button "WILLE OLE HENRIK" at bounding box center [0, 0] width 0 height 0
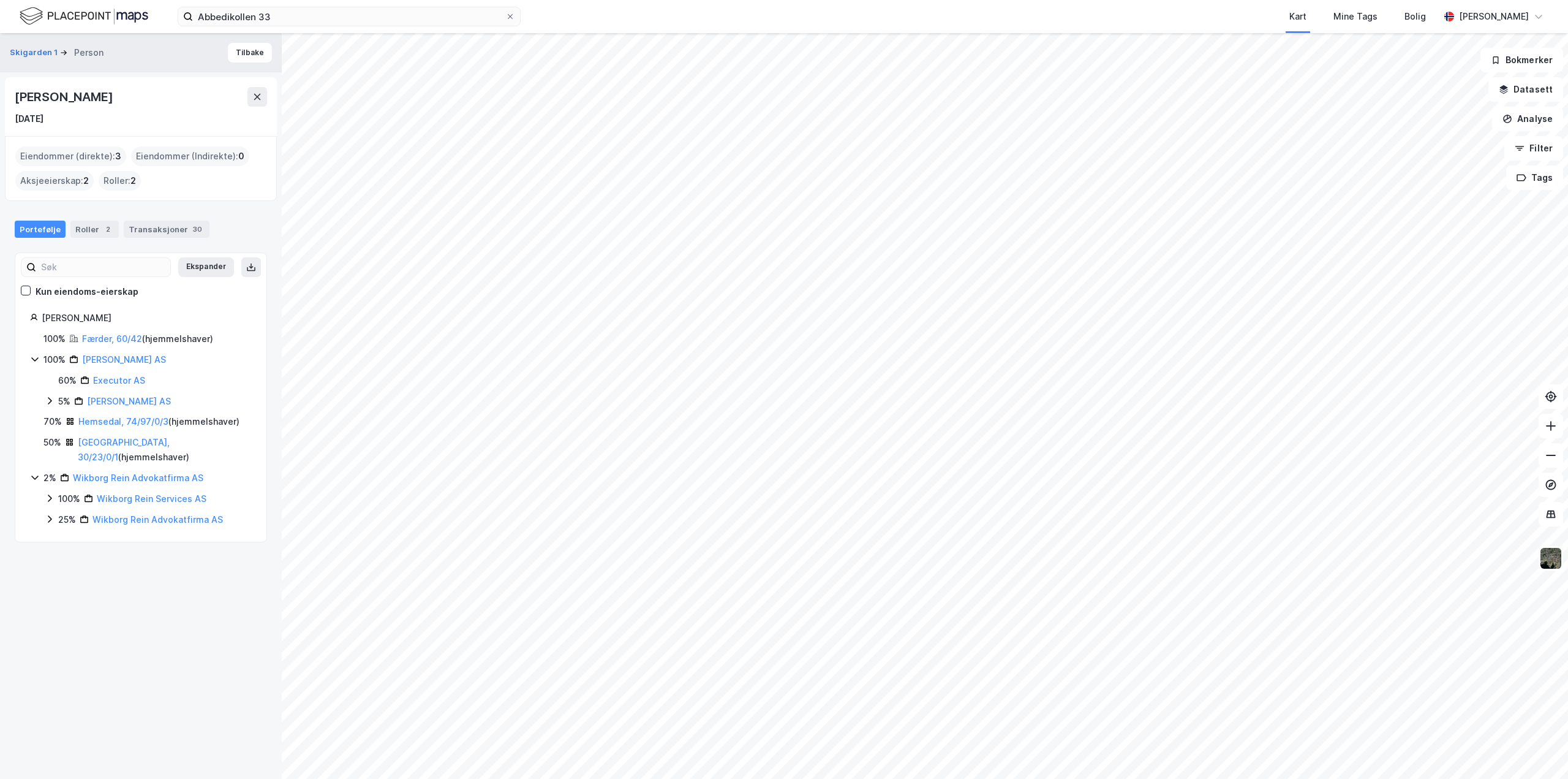
drag, startPoint x: 17, startPoint y: 90, endPoint x: 105, endPoint y: 97, distance: 88.3
click at [105, 97] on div "Ole Henrik Wille" at bounding box center [65, 97] width 101 height 20
